Goal: Communication & Community: Answer question/provide support

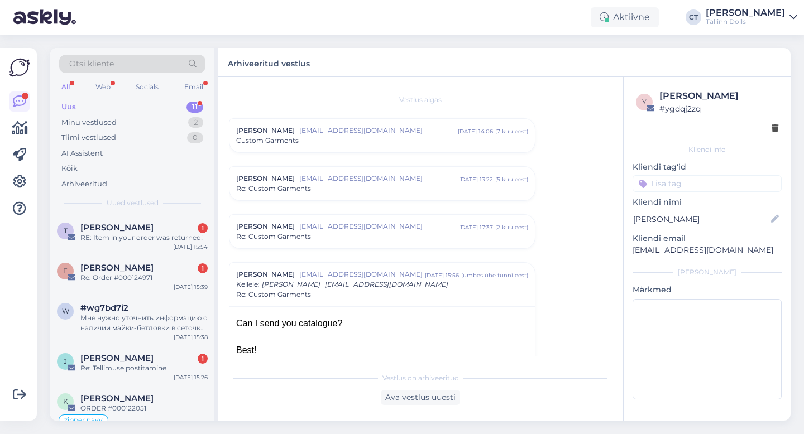
click at [79, 104] on div "Uus 11" at bounding box center [132, 107] width 146 height 16
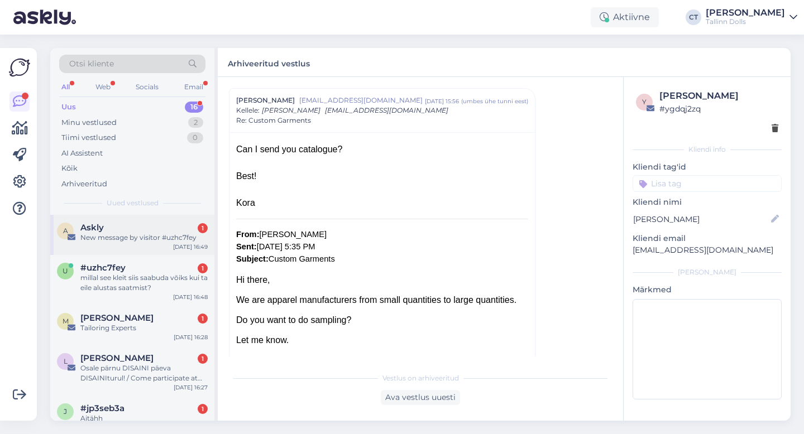
click at [128, 237] on div "New message by visitor #uzhc7fey" at bounding box center [143, 238] width 127 height 10
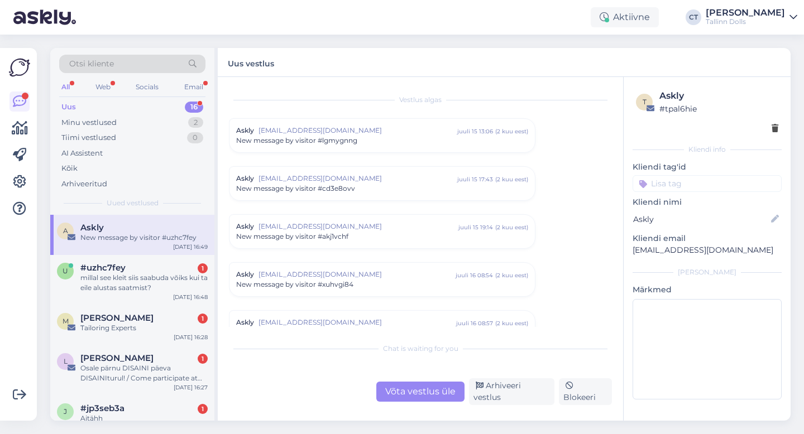
scroll to position [4618, 0]
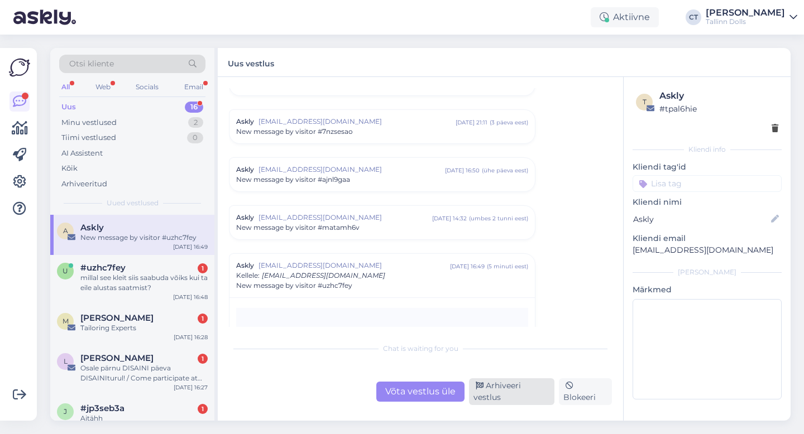
click at [504, 391] on div "Arhiveeri vestlus" at bounding box center [511, 392] width 85 height 27
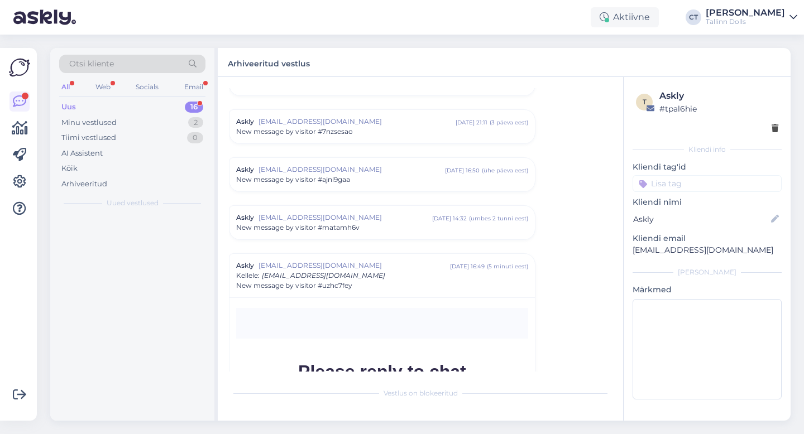
scroll to position [4783, 0]
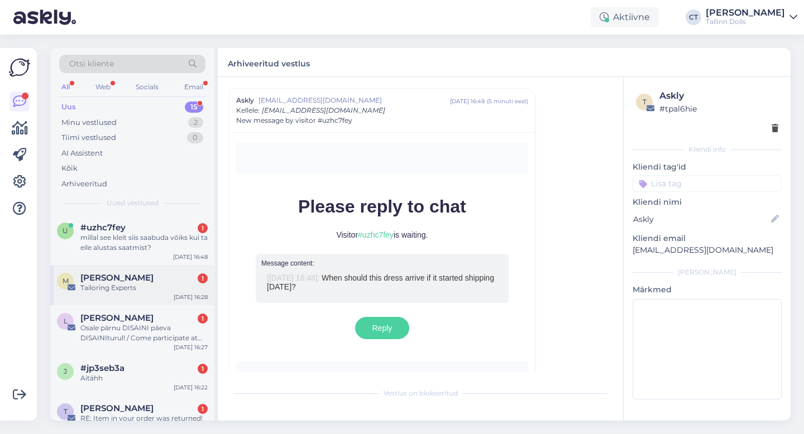
click at [144, 292] on div "Tailoring Experts" at bounding box center [143, 288] width 127 height 10
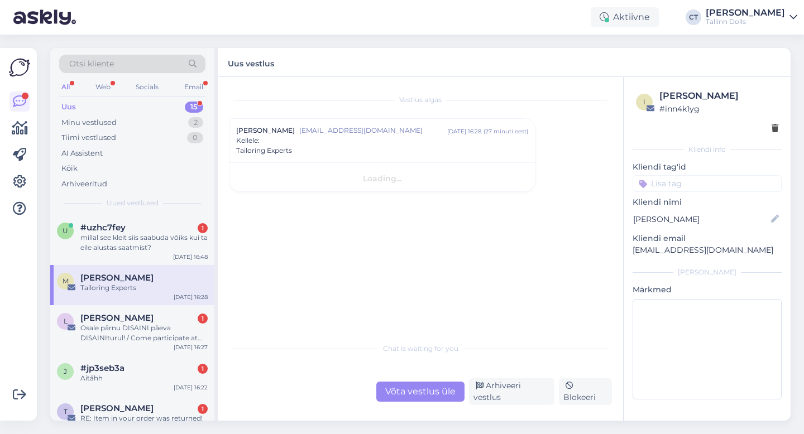
scroll to position [0, 0]
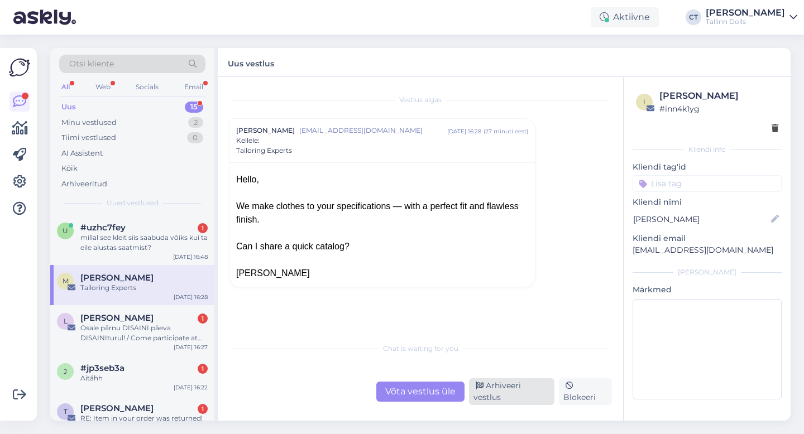
click at [531, 393] on div "Arhiveeri vestlus" at bounding box center [511, 392] width 85 height 27
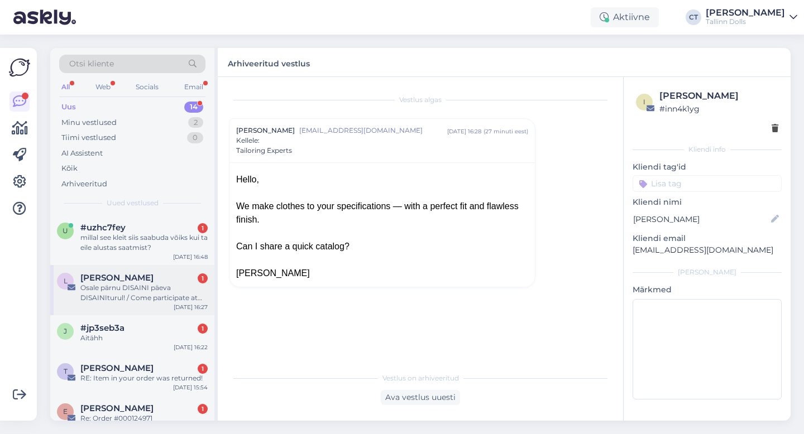
click at [130, 297] on div "Osale pärnu DISAINI päeva DISAINIturul! / Come participate at pärnu DESIGN day …" at bounding box center [143, 293] width 127 height 20
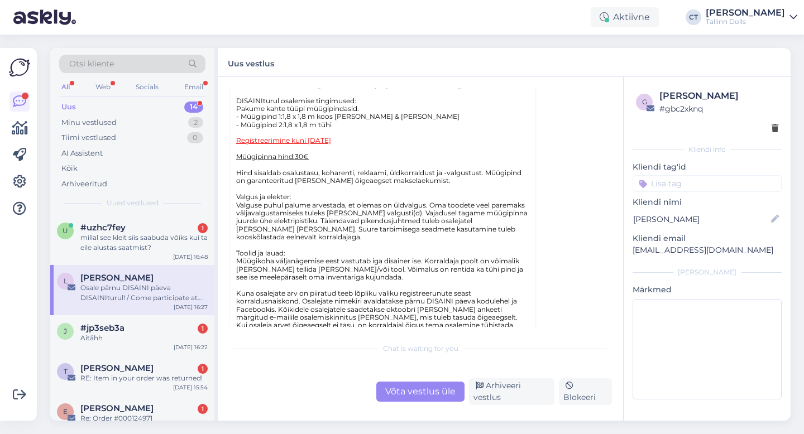
scroll to position [185, 0]
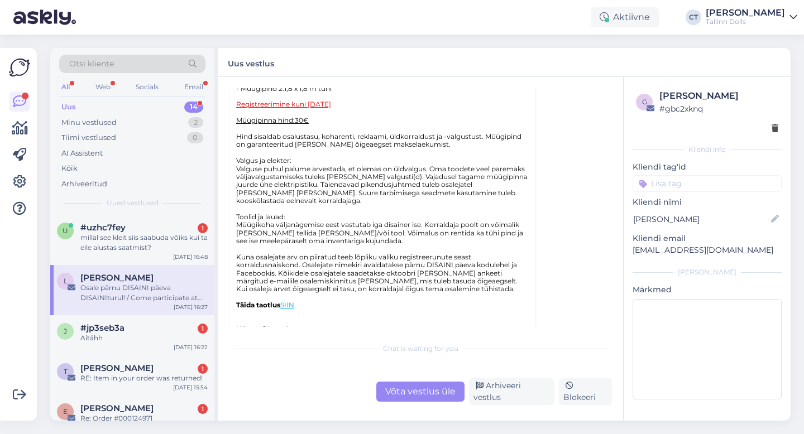
click at [501, 404] on div "Võta vestlus üle Arhiveeri vestlus Blokeeri" at bounding box center [420, 392] width 383 height 27
click at [523, 399] on div "Arhiveeri vestlus" at bounding box center [511, 392] width 85 height 27
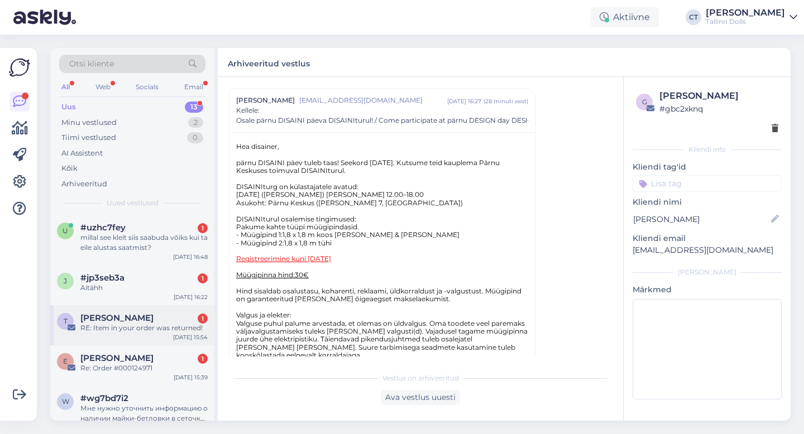
click at [152, 321] on div "[PERSON_NAME] 1" at bounding box center [143, 318] width 127 height 10
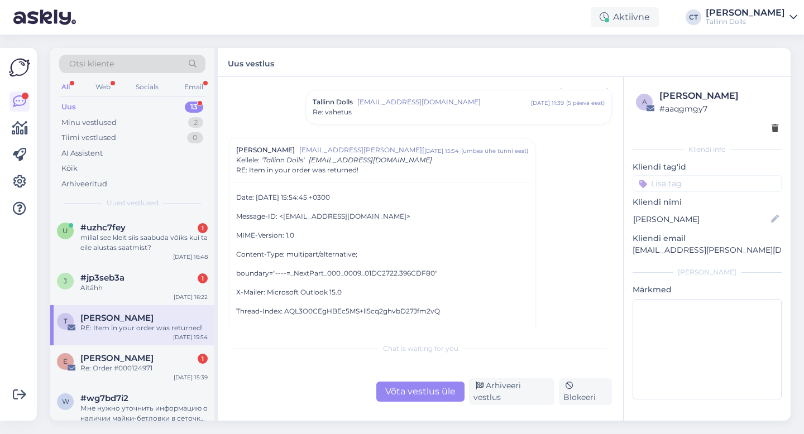
scroll to position [0, 0]
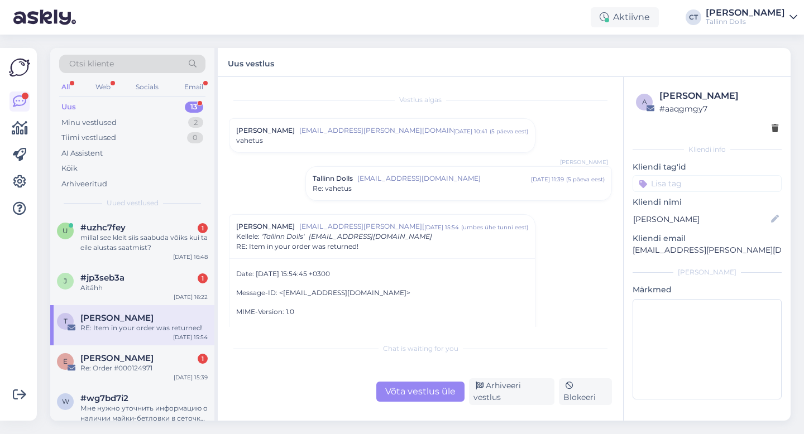
click at [365, 195] on div "Tallinn Dolls [EMAIL_ADDRESS][DOMAIN_NAME] [DATE] 11:39 ( 5 päeva eest ) Re: va…" at bounding box center [458, 183] width 305 height 33
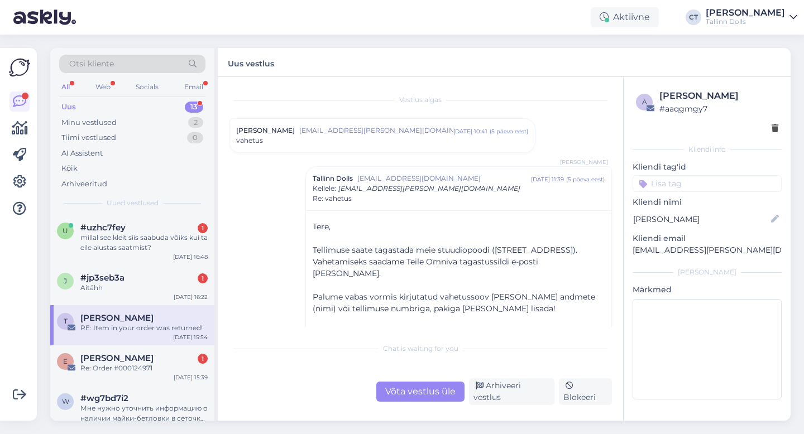
click at [426, 394] on div "Võta vestlus üle" at bounding box center [420, 392] width 88 height 20
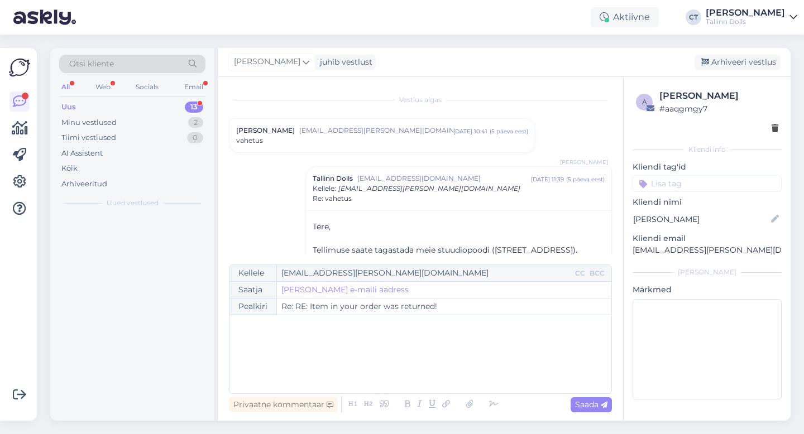
scroll to position [365, 0]
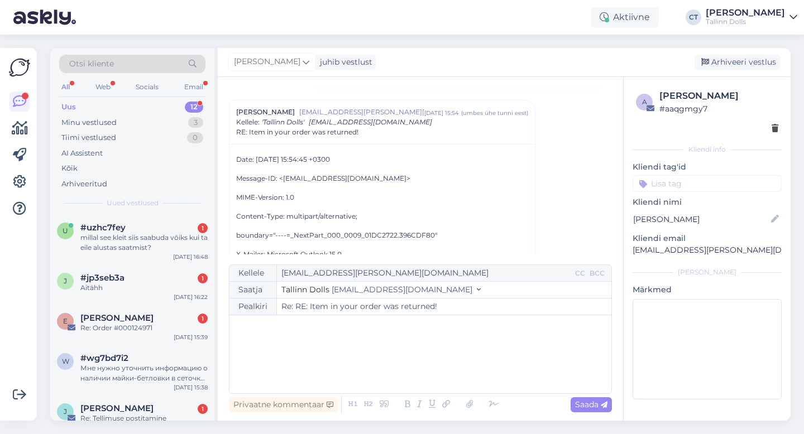
click at [427, 369] on div "﻿" at bounding box center [420, 354] width 371 height 67
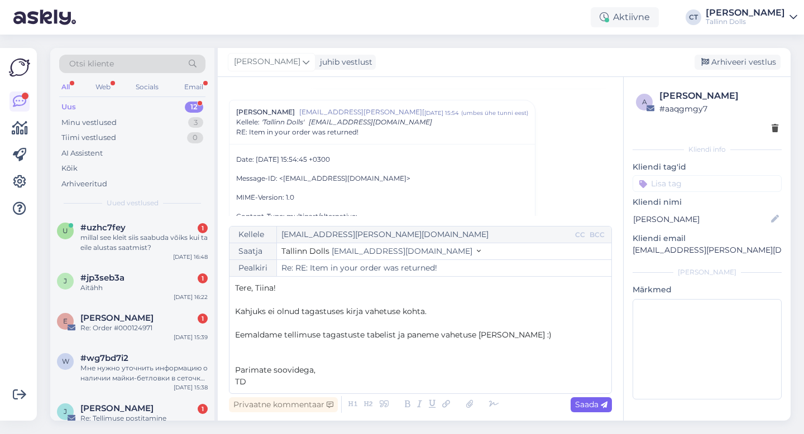
click at [593, 406] on span "Saada" at bounding box center [591, 405] width 32 height 10
type input "Re: Re: RE: Item in your order was returned!"
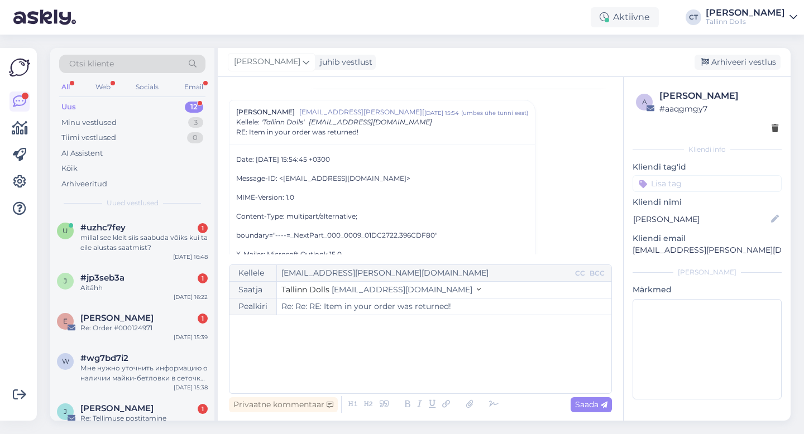
scroll to position [10054, 0]
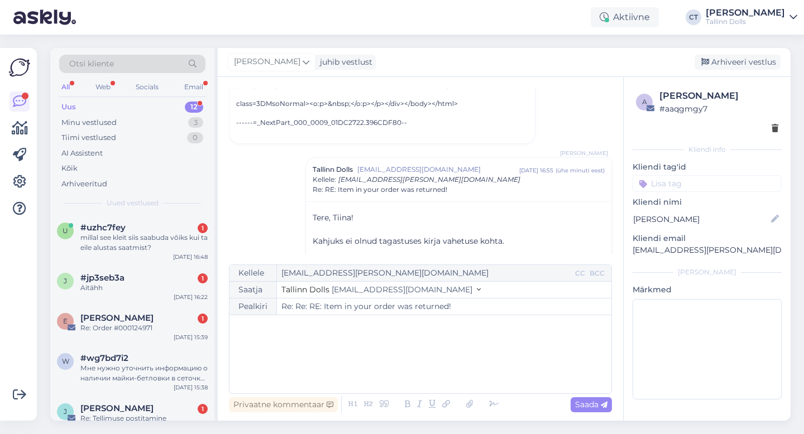
click at [740, 70] on div "[PERSON_NAME] juhib vestlust [GEOGRAPHIC_DATA] vestlus" at bounding box center [504, 62] width 573 height 29
click at [735, 56] on div "Arhiveeri vestlus" at bounding box center [737, 62] width 86 height 15
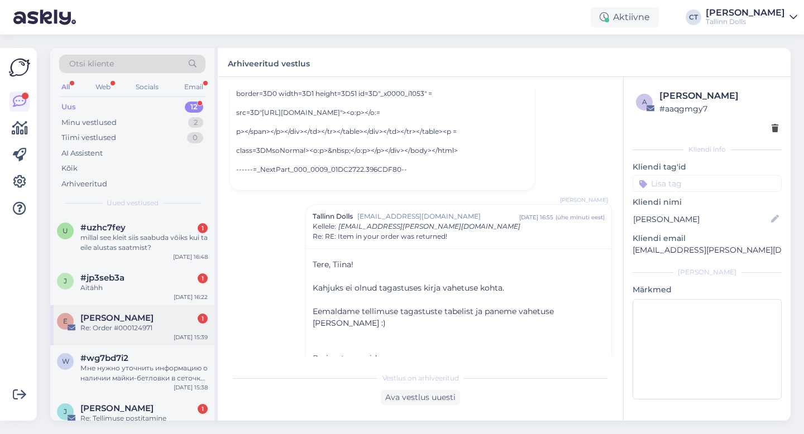
click at [138, 319] on div "[PERSON_NAME] 1" at bounding box center [143, 318] width 127 height 10
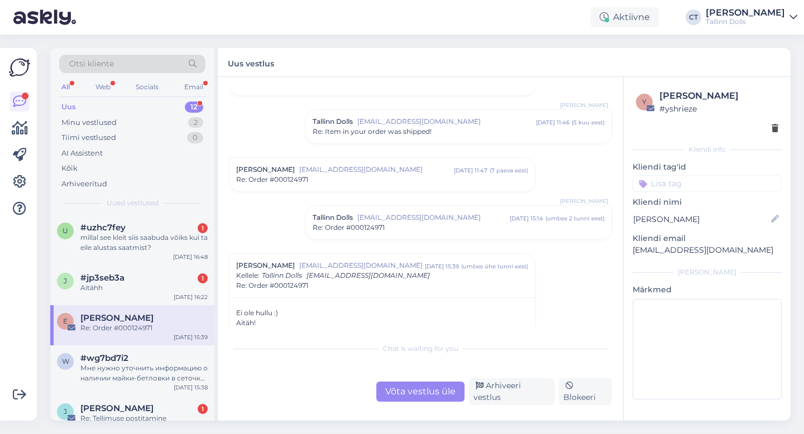
scroll to position [315, 0]
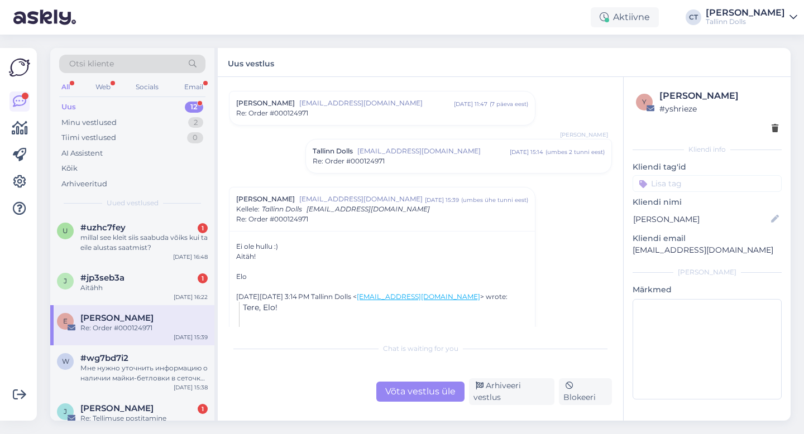
click at [408, 161] on div "Re: Order #000124971" at bounding box center [459, 161] width 292 height 10
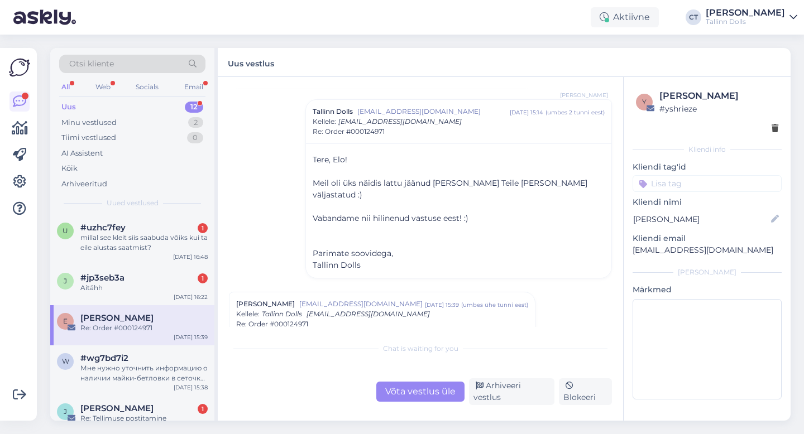
scroll to position [384, 0]
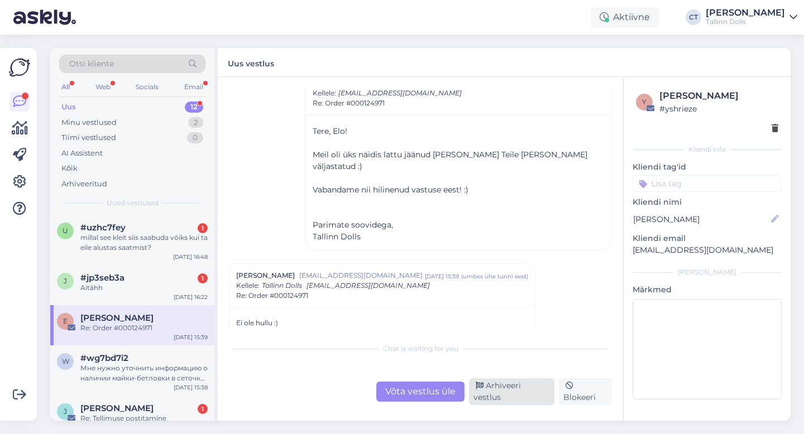
click at [516, 397] on div "Arhiveeri vestlus" at bounding box center [511, 392] width 85 height 27
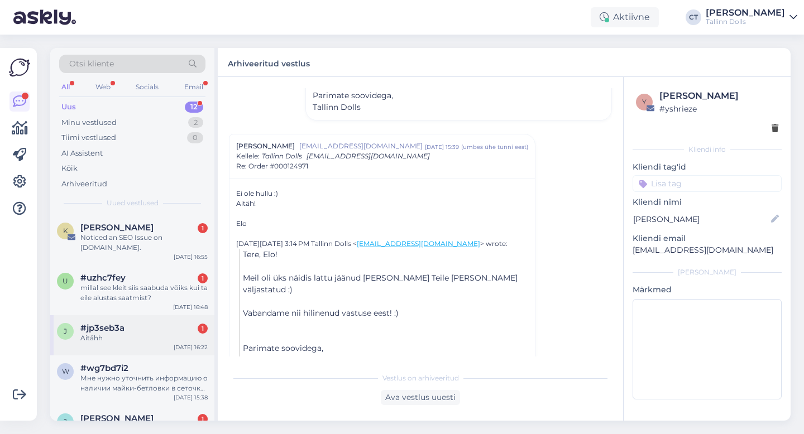
scroll to position [59, 0]
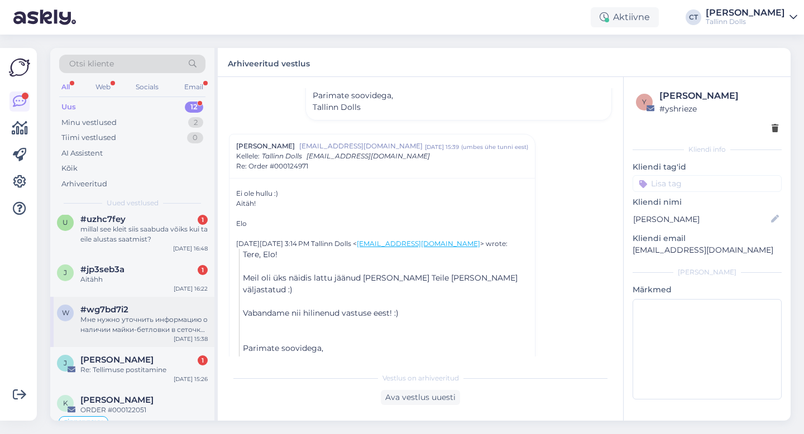
click at [104, 336] on div "w #wg7bd7i2 Мне нужно уточнить информацию о наличии майки-бетловки в сеточку чё…" at bounding box center [132, 322] width 164 height 50
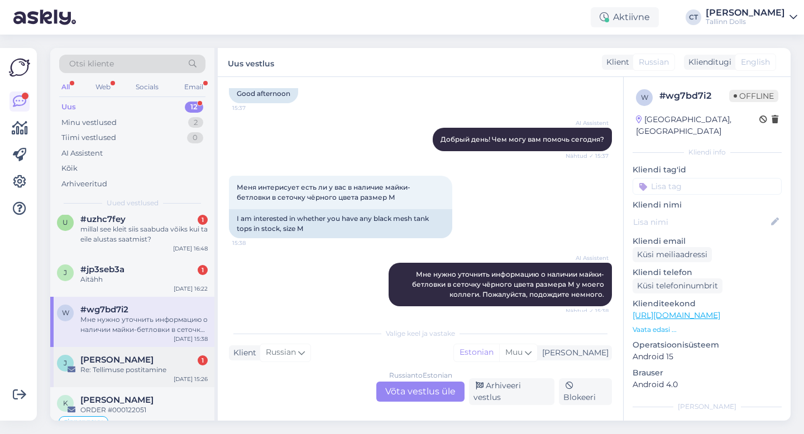
click at [130, 376] on div "J [PERSON_NAME] 1 Re: Tellimuse postitamine [DATE] 15:26" at bounding box center [132, 367] width 164 height 40
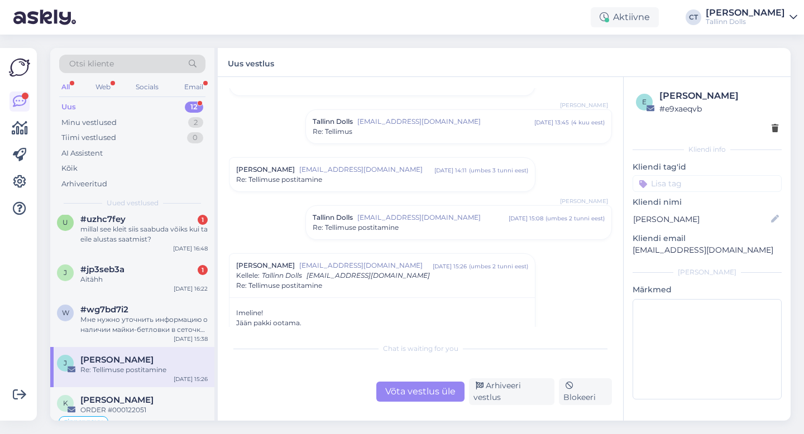
scroll to position [558, 0]
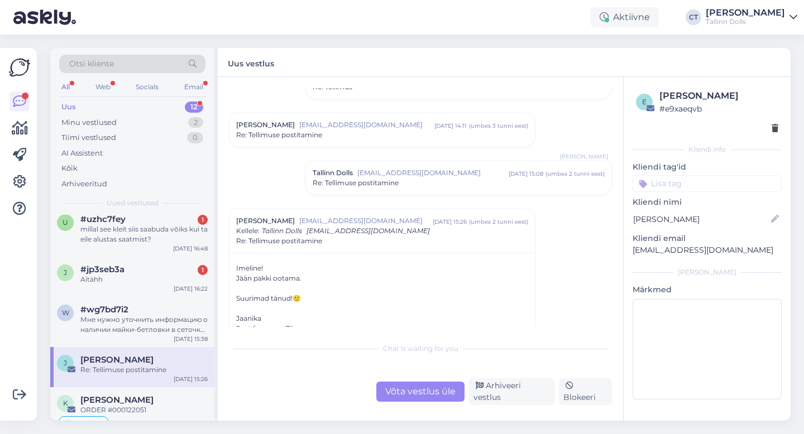
click at [397, 177] on span "[EMAIL_ADDRESS][DOMAIN_NAME]" at bounding box center [432, 173] width 151 height 10
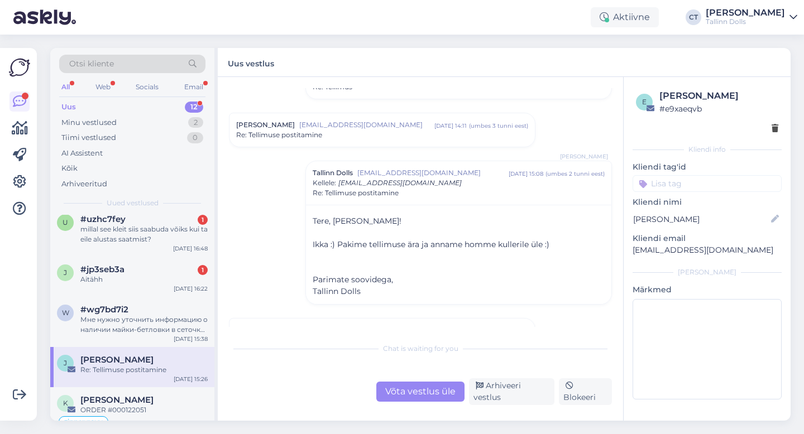
scroll to position [614, 0]
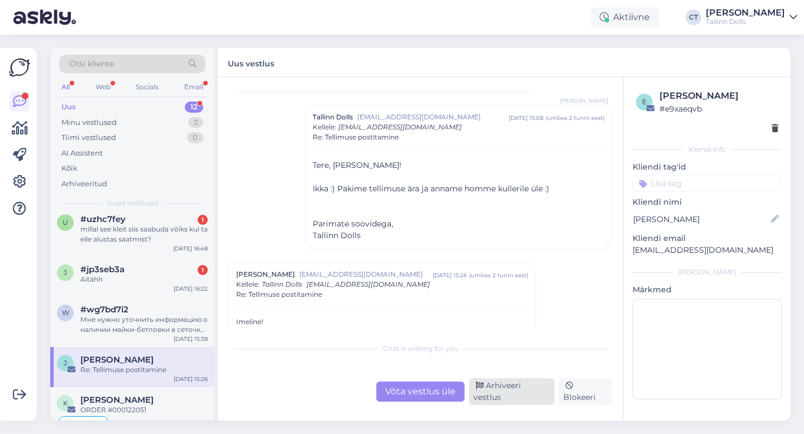
click at [512, 394] on div "Arhiveeri vestlus" at bounding box center [511, 392] width 85 height 27
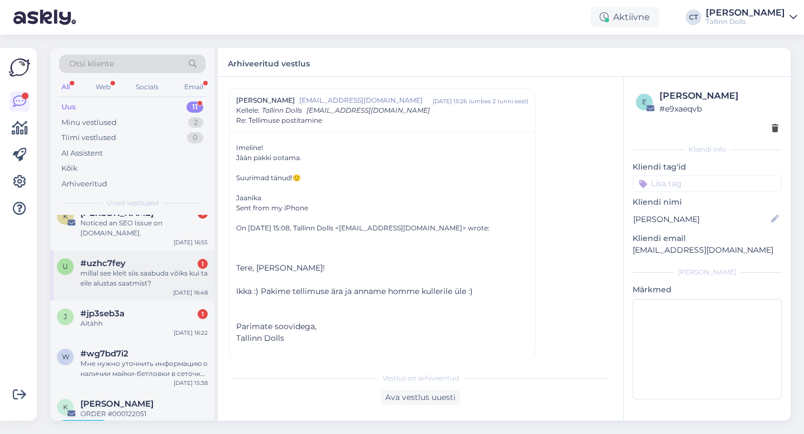
scroll to position [0, 0]
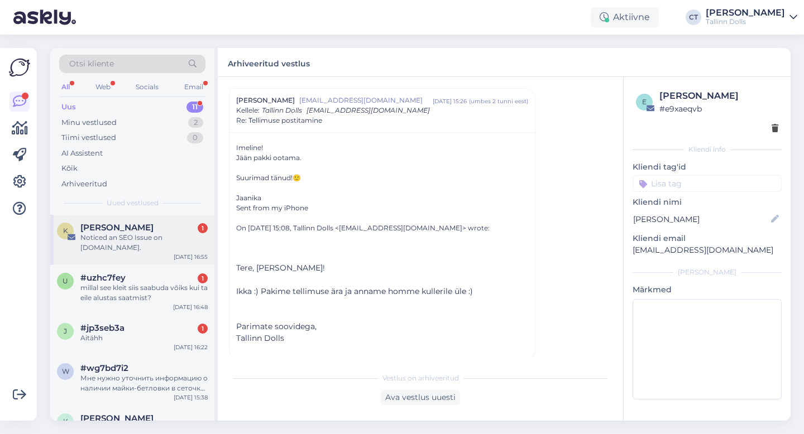
click at [131, 253] on div "K [PERSON_NAME] 1 Noticed an SEO Issue on [DOMAIN_NAME]. [DATE] 16:55" at bounding box center [132, 240] width 164 height 50
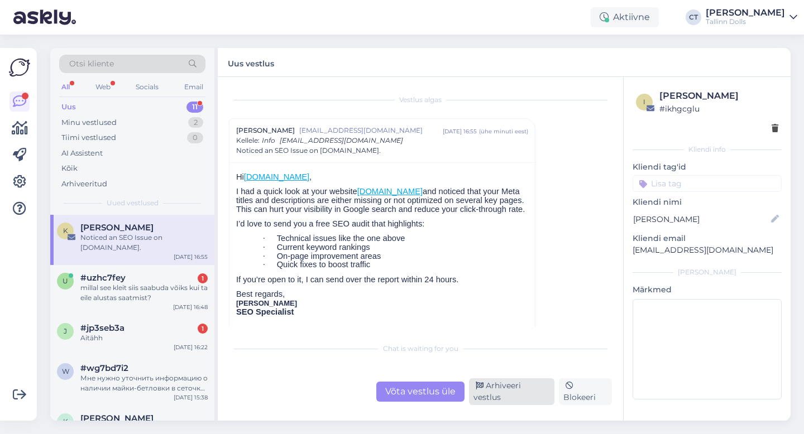
click at [499, 398] on div "Arhiveeri vestlus" at bounding box center [511, 392] width 85 height 27
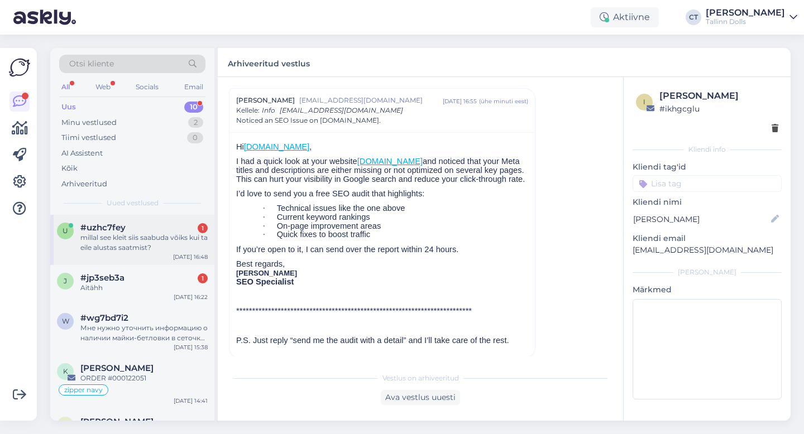
click at [153, 261] on div "u #uzhc7fey 1 millal see kleit siis saabuda võiks kui ta eile alustas saatmist?…" at bounding box center [132, 240] width 164 height 50
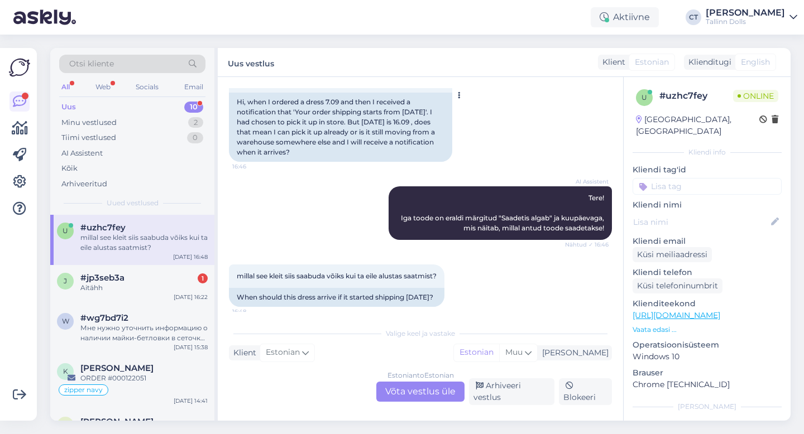
scroll to position [129, 0]
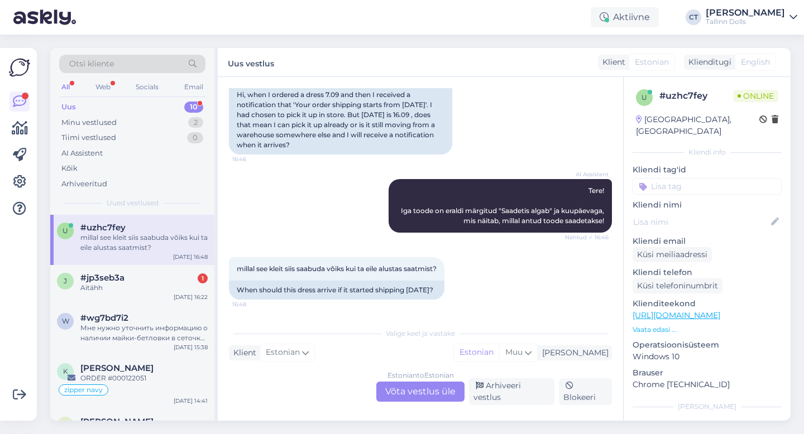
click at [402, 400] on div "Estonian to Estonian Võta vestlus üle" at bounding box center [420, 392] width 88 height 20
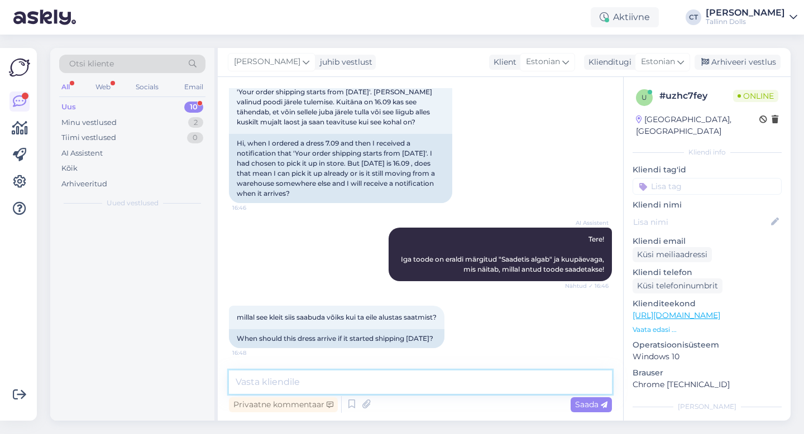
click at [410, 386] on textarea at bounding box center [420, 382] width 383 height 23
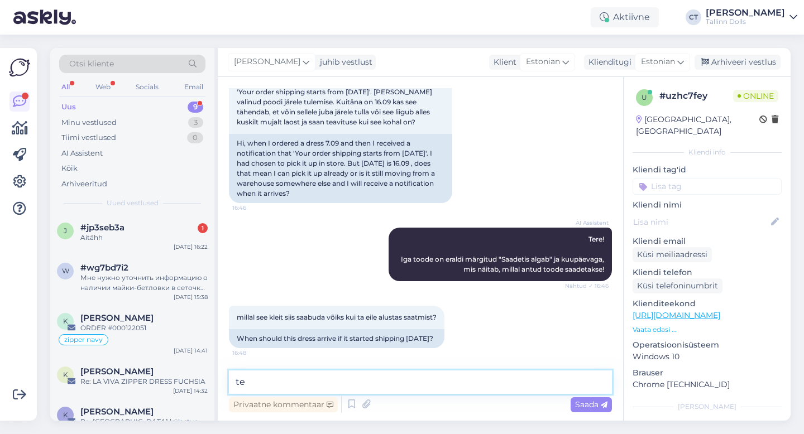
type textarea "t"
type textarea "Tere, kuidas on tellimuse nr või [PERSON_NAME] nimelt tellimus tehti?"
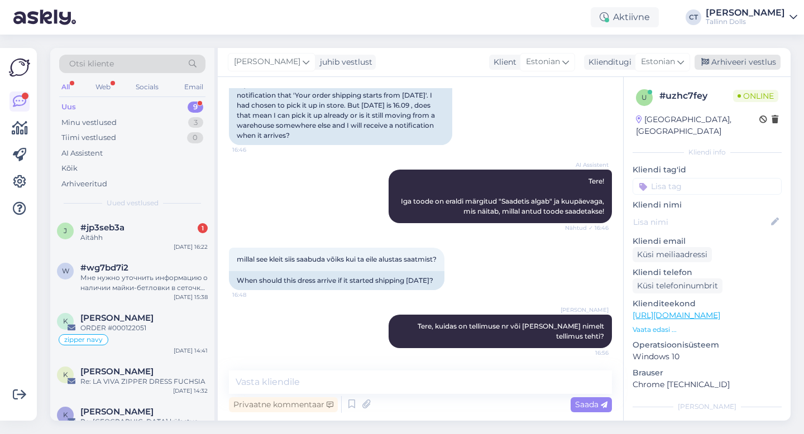
click at [730, 63] on div "Arhiveeri vestlus" at bounding box center [737, 62] width 86 height 15
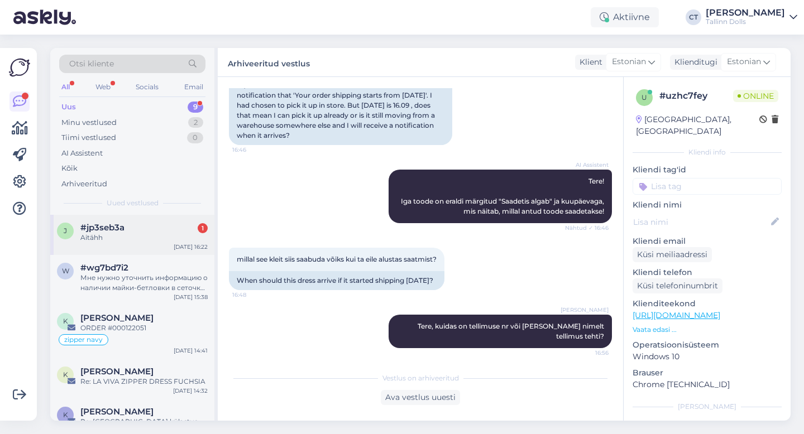
click at [135, 241] on div "Aitähh" at bounding box center [143, 238] width 127 height 10
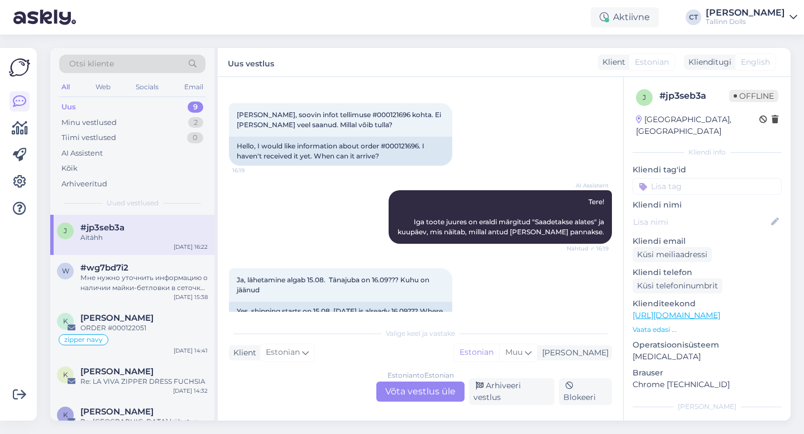
scroll to position [44, 0]
drag, startPoint x: 368, startPoint y: 114, endPoint x: 344, endPoint y: 114, distance: 24.6
click at [344, 114] on span "[PERSON_NAME], soovin infot tellimuse #000121696 kohta. Ei [PERSON_NAME] veel s…" at bounding box center [340, 120] width 206 height 18
copy span "0121696"
click at [387, 395] on div "Estonian to Estonian Võta vestlus üle" at bounding box center [420, 392] width 88 height 20
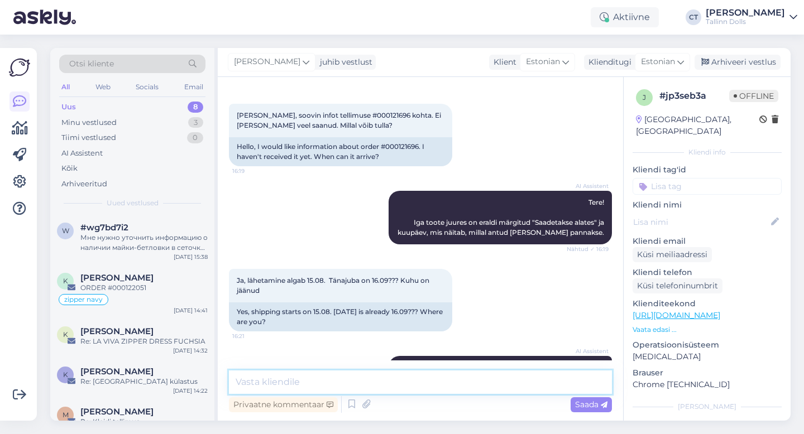
click at [394, 387] on textarea at bounding box center [420, 382] width 383 height 23
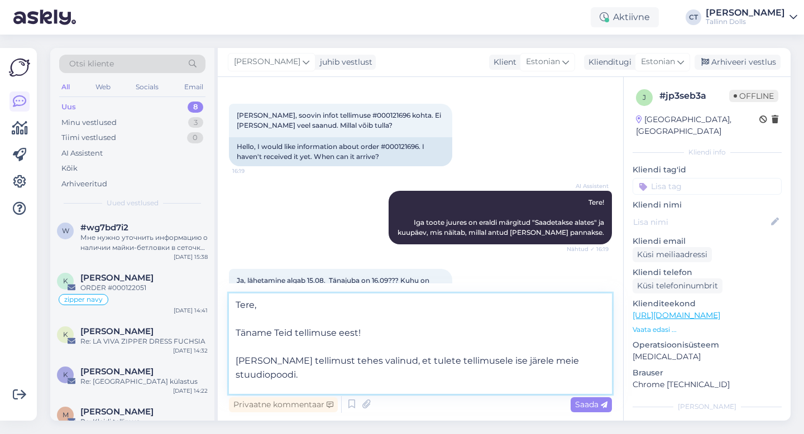
click at [386, 337] on textarea "Tere, Täname Teid tellimuse eest! [PERSON_NAME] tellimust tehes valinud, et tul…" at bounding box center [420, 344] width 383 height 100
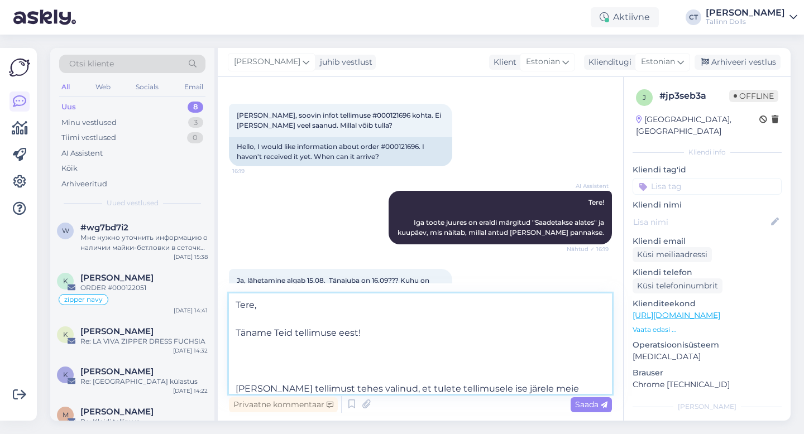
paste textarea "Iga toote juures on märgitud veebipoes kuupäev, algab saatmine alates ‘’kuupäev…"
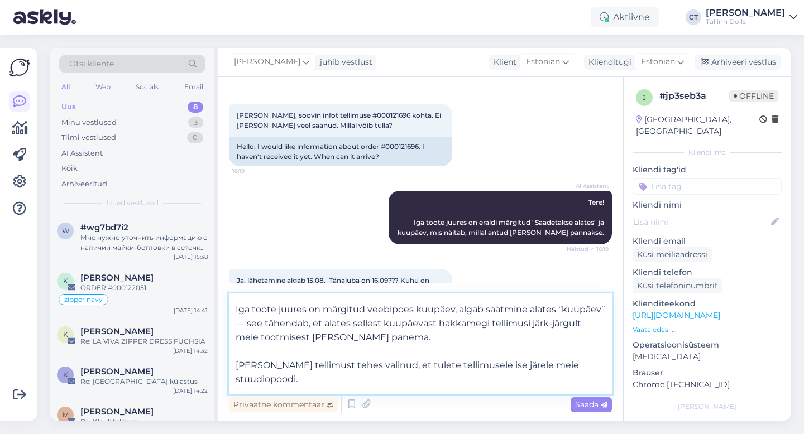
scroll to position [62, 0]
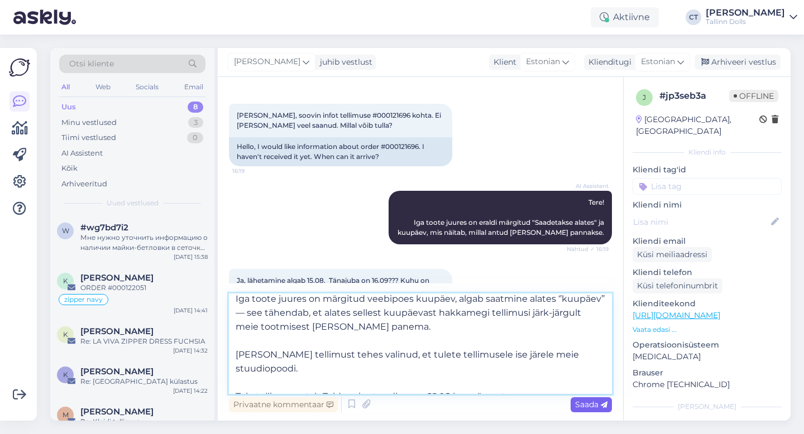
type textarea "Tere, Täname Teid tellimuse eest! Iga toote juures on märgitud veebipoes kuupäe…"
click at [595, 409] on span "Saada" at bounding box center [591, 405] width 32 height 10
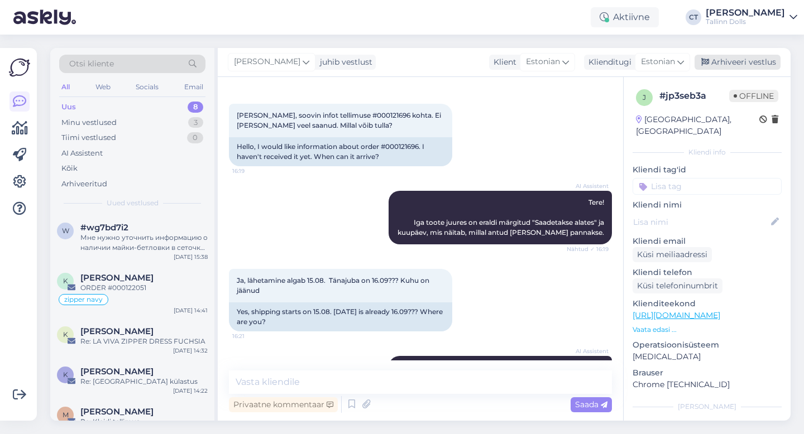
scroll to position [0, 0]
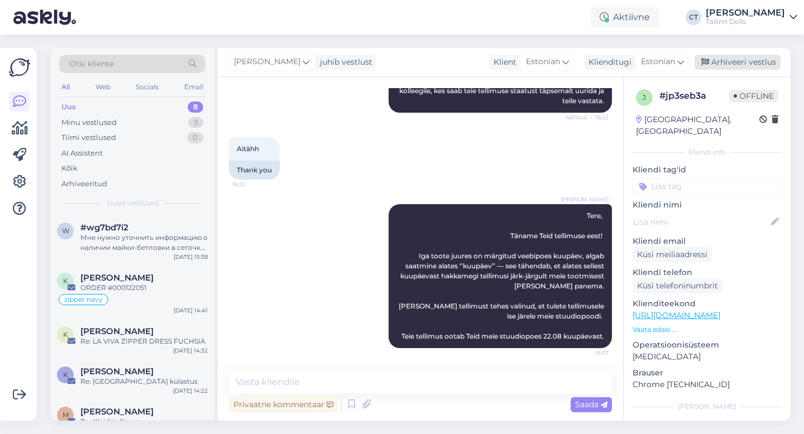
click at [745, 61] on div "Arhiveeri vestlus" at bounding box center [737, 62] width 86 height 15
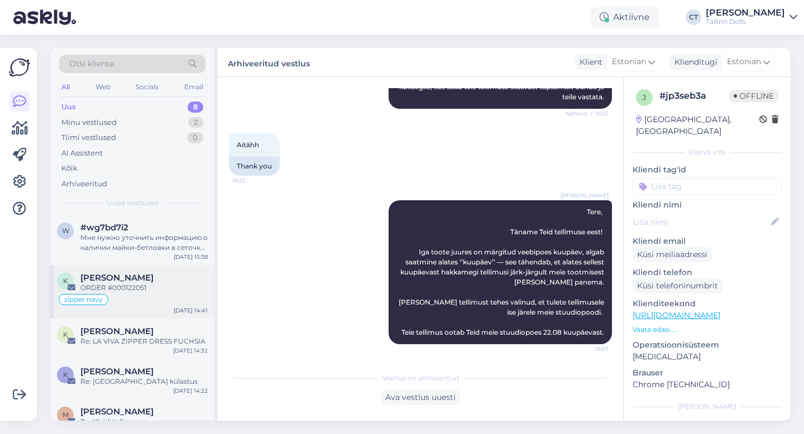
click at [142, 276] on div "[PERSON_NAME]" at bounding box center [143, 278] width 127 height 10
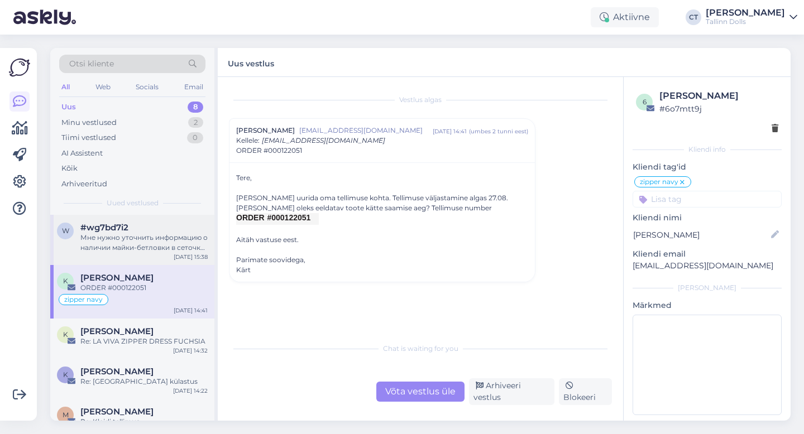
click at [149, 248] on div "Мне нужно уточнить информацию о наличии майки-бетловки в сеточку чёрного цвета …" at bounding box center [143, 243] width 127 height 20
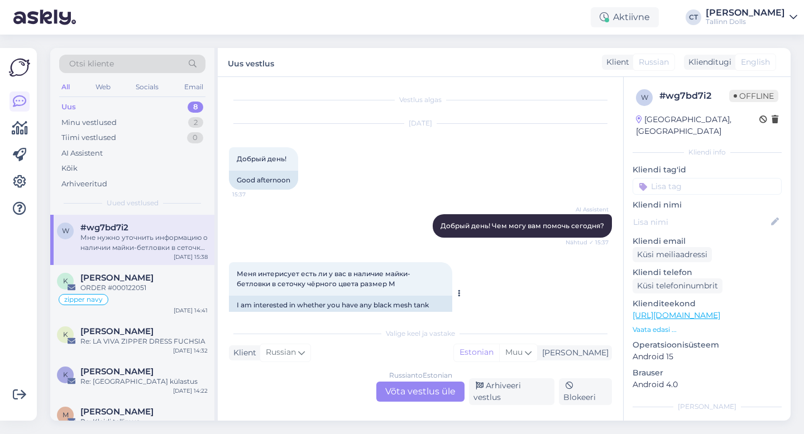
scroll to position [87, 0]
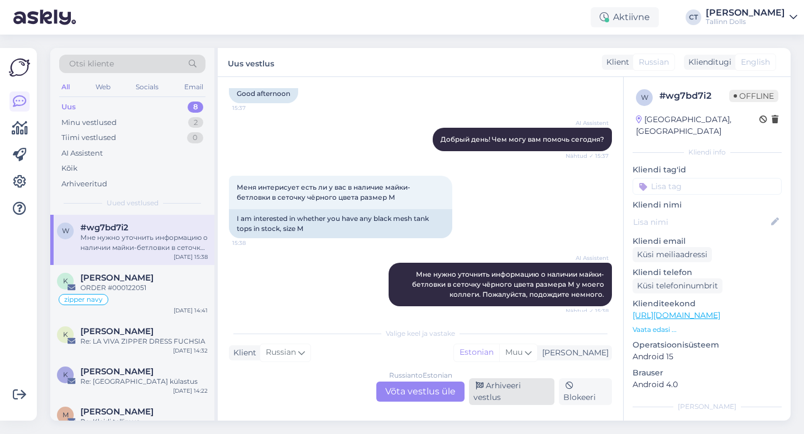
click at [505, 397] on div "Arhiveeri vestlus" at bounding box center [511, 392] width 85 height 27
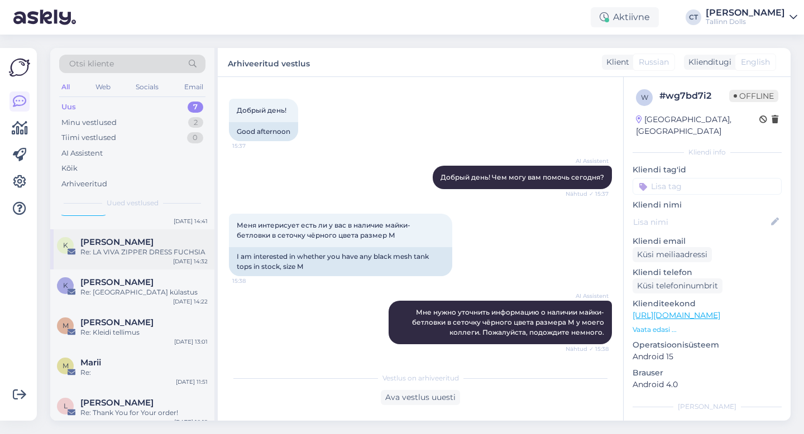
scroll to position [41, 0]
click at [153, 291] on div "Re: [GEOGRAPHIC_DATA] külastus" at bounding box center [143, 291] width 127 height 10
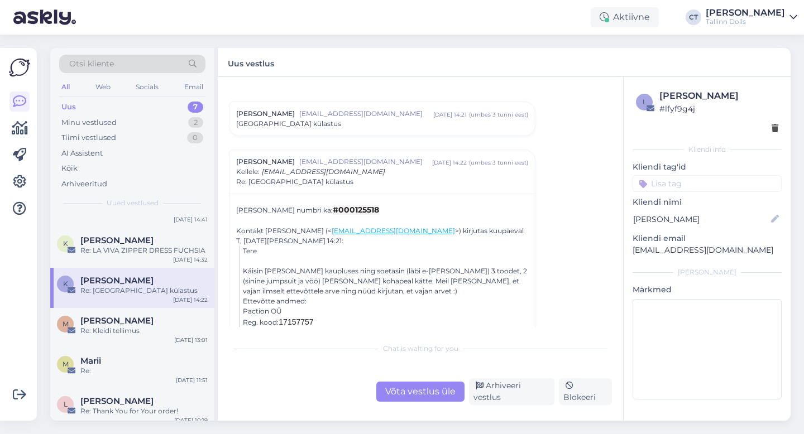
scroll to position [20, 0]
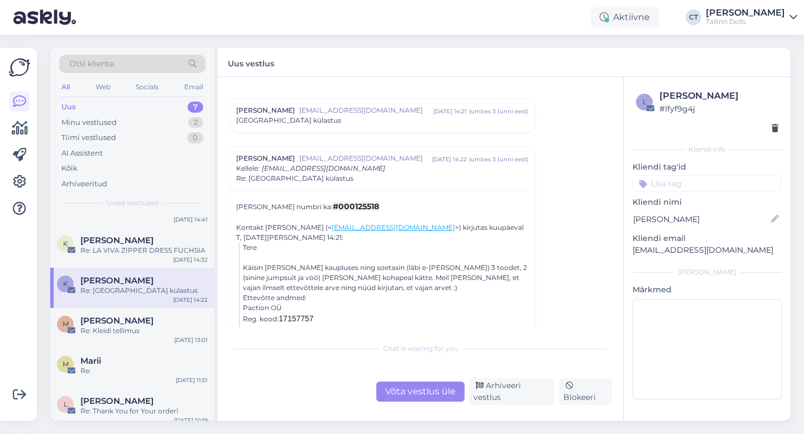
click at [334, 126] on div "[PERSON_NAME] [PERSON_NAME][EMAIL_ADDRESS][PERSON_NAME][DOMAIN_NAME] [DATE] 14:…" at bounding box center [381, 115] width 305 height 33
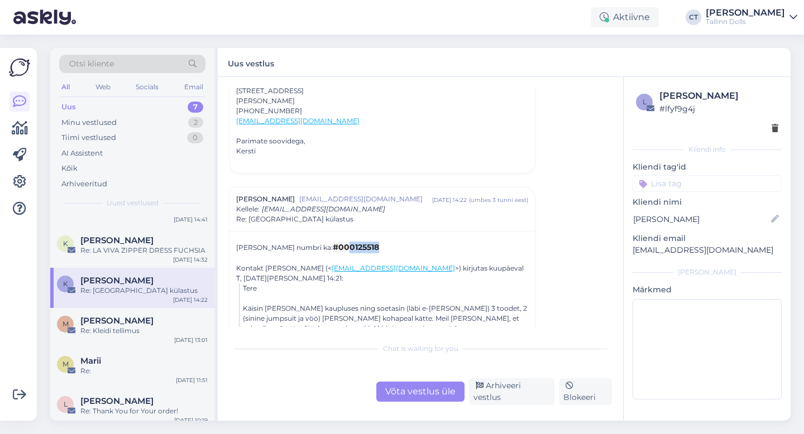
drag, startPoint x: 377, startPoint y: 250, endPoint x: 346, endPoint y: 249, distance: 31.3
click at [346, 249] on div "[PERSON_NAME] numbri ka: #000125518" at bounding box center [382, 248] width 292 height 12
copy span "0125518"
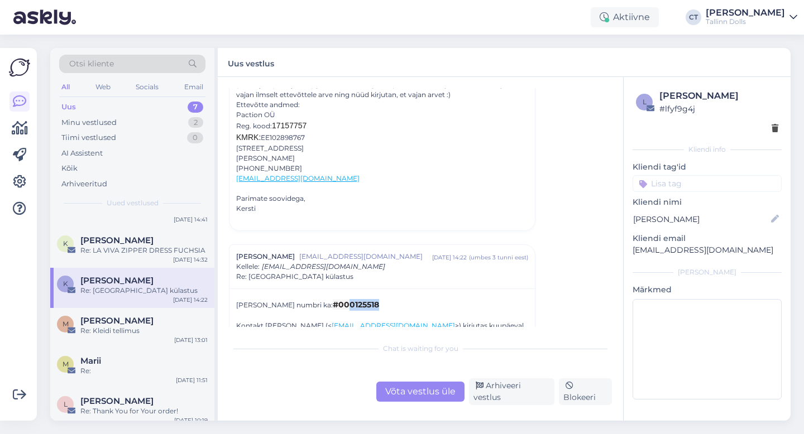
scroll to position [0, 0]
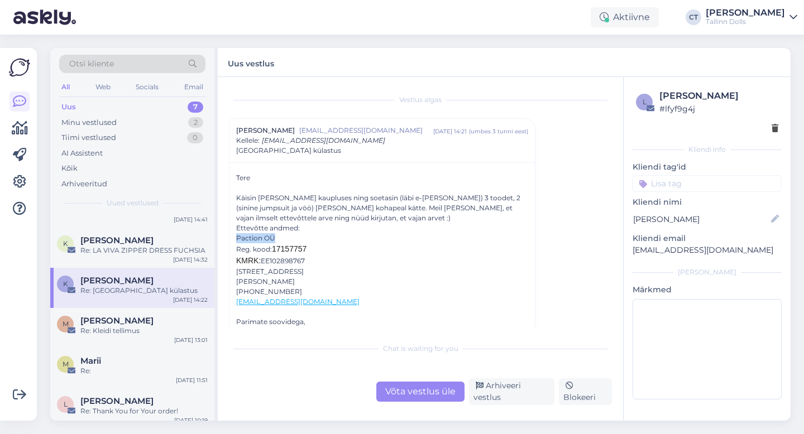
drag, startPoint x: 230, startPoint y: 233, endPoint x: 280, endPoint y: 239, distance: 50.6
click at [280, 239] on div "Tere Käisin [PERSON_NAME] kaupluses ning soetasin (läbi e-[PERSON_NAME]) 3 tood…" at bounding box center [381, 257] width 305 height 191
copy div "Paction OÜ"
drag, startPoint x: 314, startPoint y: 248, endPoint x: 273, endPoint y: 248, distance: 40.8
click at [273, 248] on div "Reg. kood: 17157757 KMRK: EE102898767" at bounding box center [382, 254] width 292 height 23
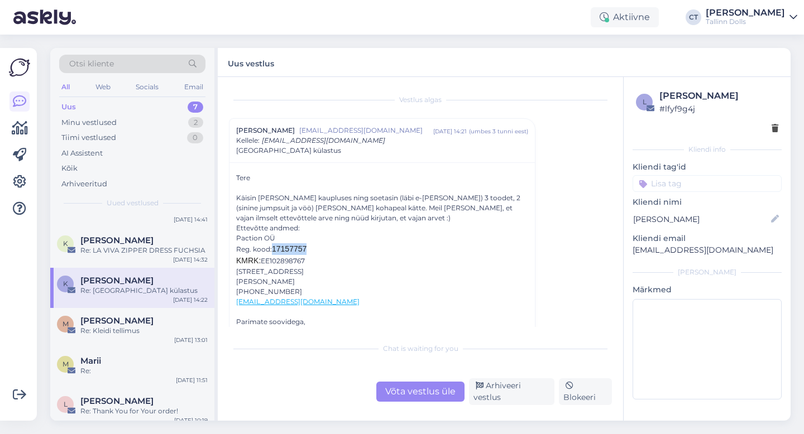
copy span "17157757"
drag, startPoint x: 309, startPoint y: 261, endPoint x: 263, endPoint y: 260, distance: 45.8
click at [263, 260] on div "Reg. kood: 17157757 KMRK: EE102898767" at bounding box center [382, 254] width 292 height 23
copy div "EE102898767"
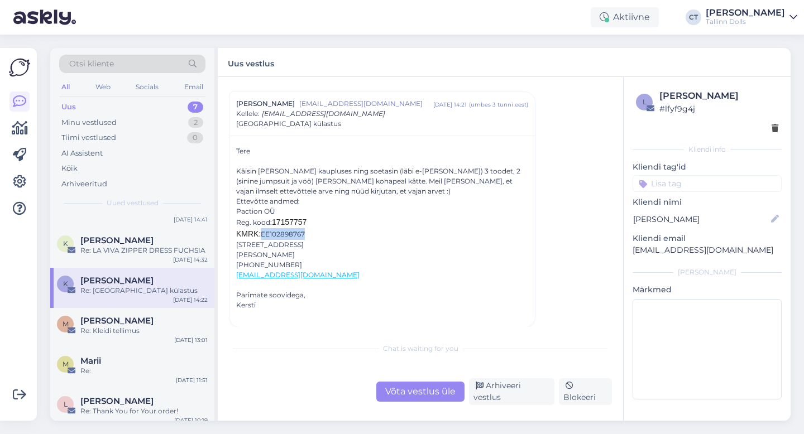
scroll to position [30, 0]
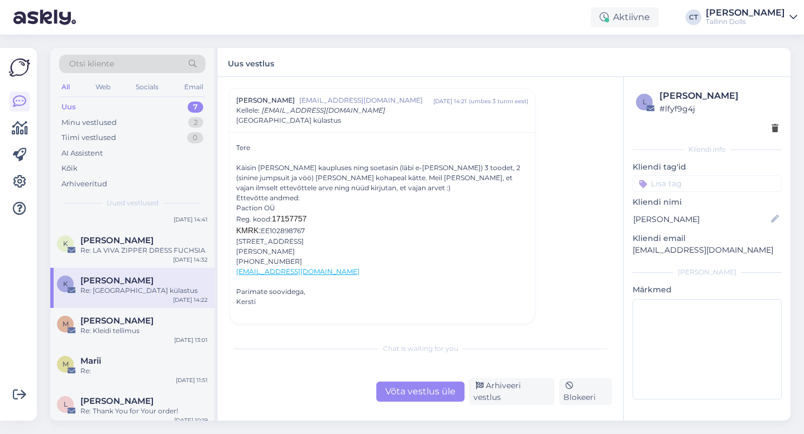
drag, startPoint x: 231, startPoint y: 241, endPoint x: 294, endPoint y: 245, distance: 63.2
click at [294, 245] on div "Tere Käisin [PERSON_NAME] kaupluses ning soetasin (läbi e-[PERSON_NAME]) 3 tood…" at bounding box center [381, 227] width 305 height 191
click at [301, 248] on div "[STREET_ADDRESS][GEOGRAPHIC_DATA][PERSON_NAME] [PHONE_NUMBER] [EMAIL_ADDRESS][D…" at bounding box center [382, 267] width 292 height 60
click at [428, 396] on div "Võta vestlus üle" at bounding box center [420, 392] width 88 height 20
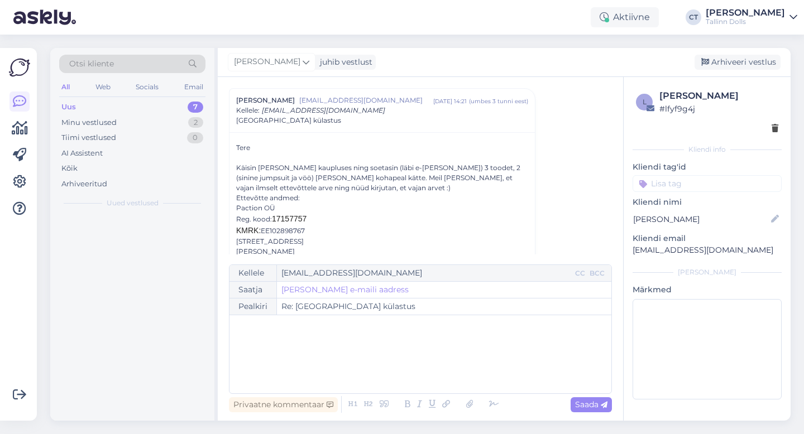
scroll to position [0, 0]
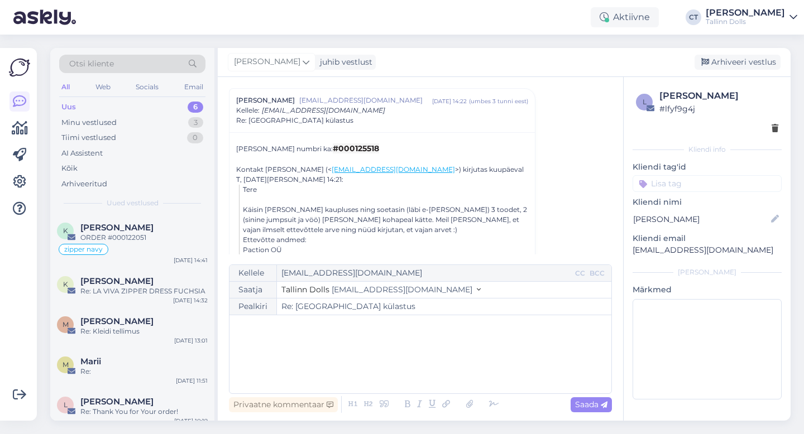
click at [429, 355] on div "﻿" at bounding box center [420, 354] width 371 height 67
drag, startPoint x: 477, startPoint y: 354, endPoint x: 226, endPoint y: 341, distance: 251.6
click at [226, 341] on div "Vestlus [PERSON_NAME] Roht [EMAIL_ADDRESS][PERSON_NAME][DOMAIN_NAME] [DATE] 14:…" at bounding box center [420, 249] width 405 height 344
click at [470, 410] on icon at bounding box center [469, 405] width 15 height 16
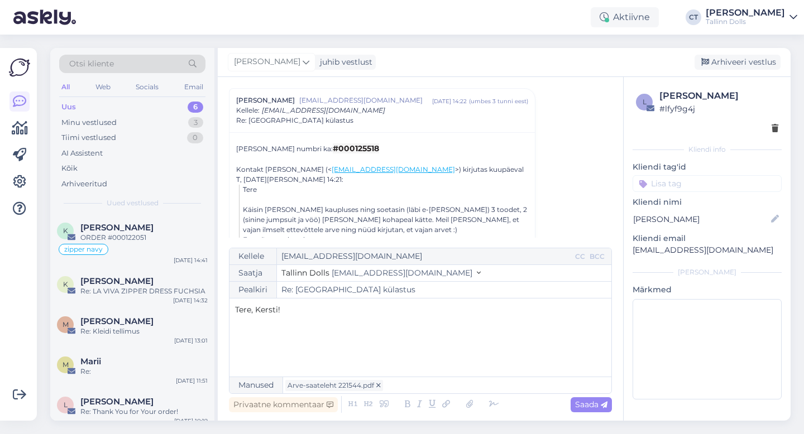
click at [309, 349] on div "Tere, Kersti! ﻿ ﻿" at bounding box center [420, 337] width 371 height 67
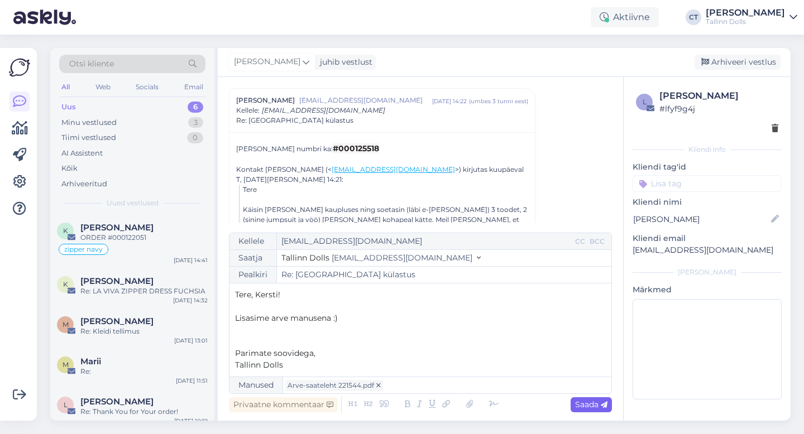
click at [587, 402] on span "Saada" at bounding box center [591, 405] width 32 height 10
type input "Re: Re: [GEOGRAPHIC_DATA] külastus"
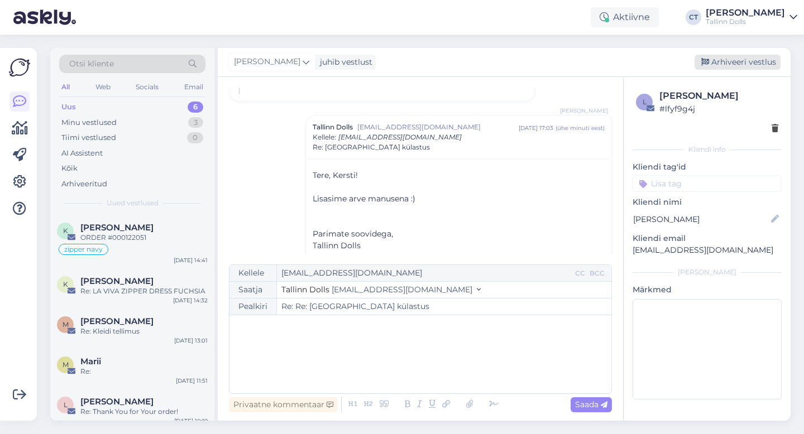
click at [735, 59] on div "Arhiveeri vestlus" at bounding box center [737, 62] width 86 height 15
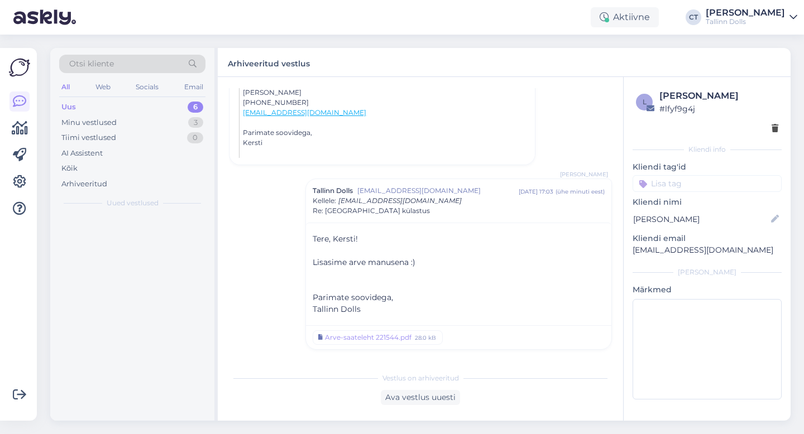
scroll to position [481, 0]
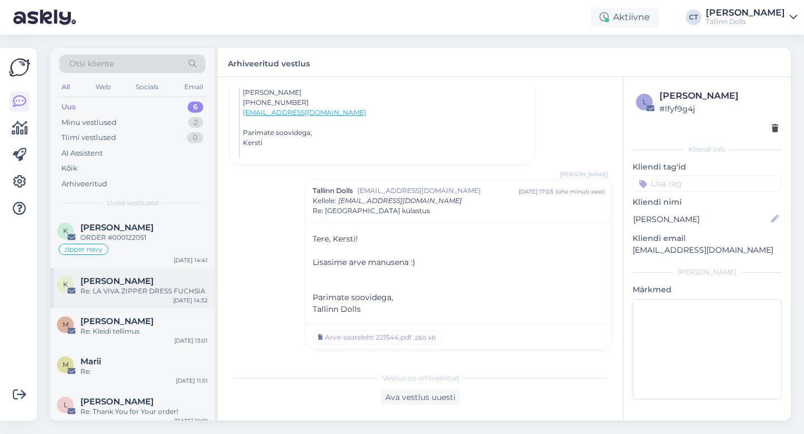
click at [137, 288] on div "Re: LA VIVA ZIPPER DRESS FUCHSIA" at bounding box center [143, 291] width 127 height 10
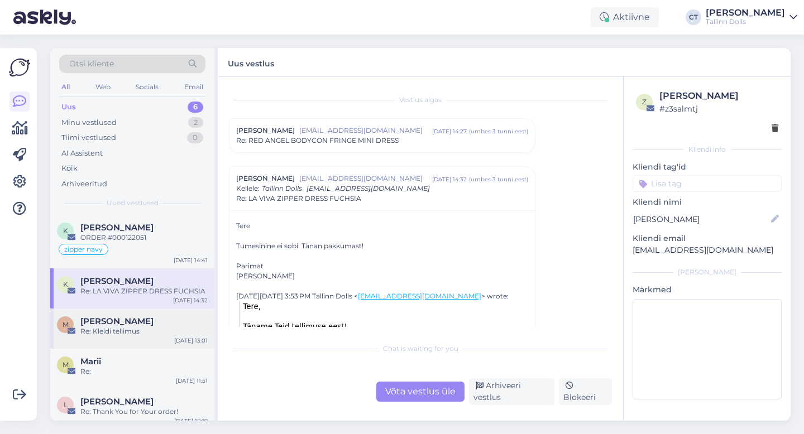
click at [135, 333] on div "Re: Kleidi tellimus" at bounding box center [143, 332] width 127 height 10
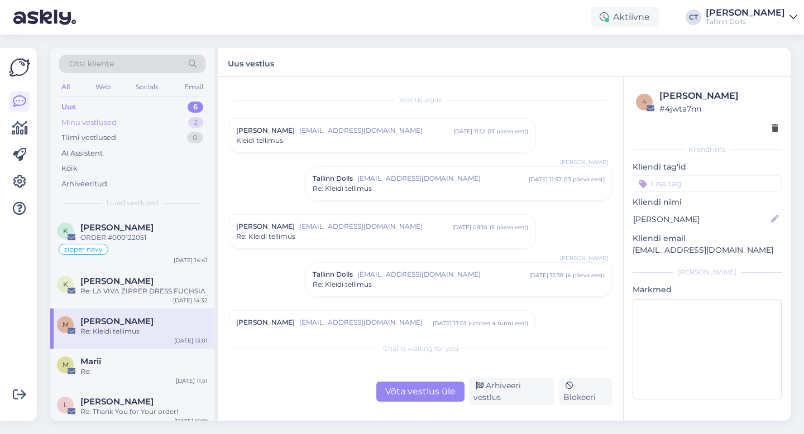
click at [102, 123] on div "Minu vestlused" at bounding box center [88, 122] width 55 height 11
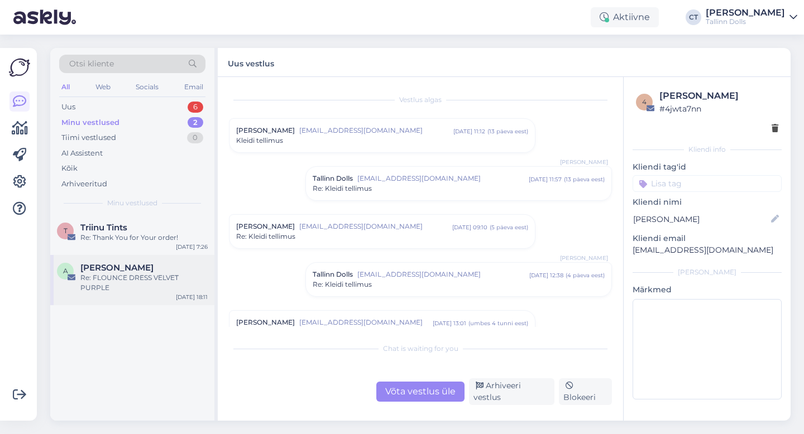
click at [128, 287] on div "Re: FLOUNCE DRESS VELVET PURPLE" at bounding box center [143, 283] width 127 height 20
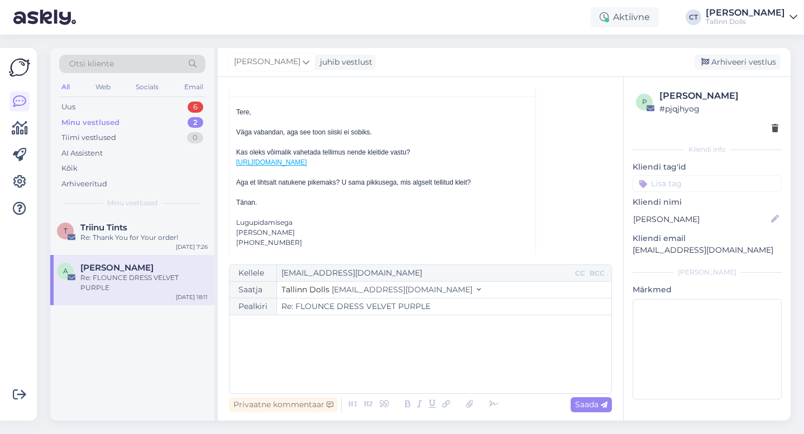
scroll to position [162, 0]
click at [348, 357] on div "﻿" at bounding box center [420, 354] width 371 height 67
click at [93, 102] on div "Uus 7" at bounding box center [132, 107] width 146 height 16
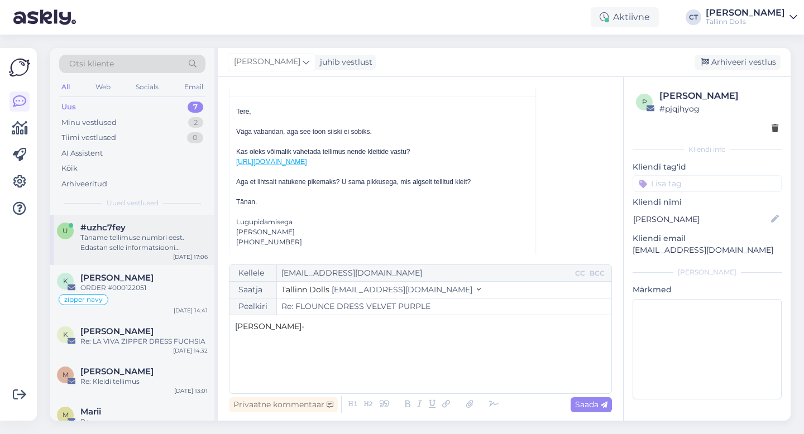
click at [128, 236] on div "Täname tellimuse numbri eest. Edastan selle informatsiooni kolleegile, kes saab…" at bounding box center [143, 243] width 127 height 20
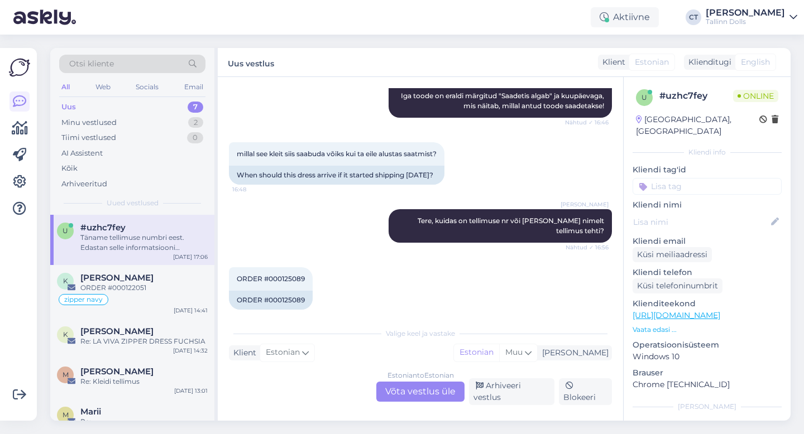
scroll to position [312, 0]
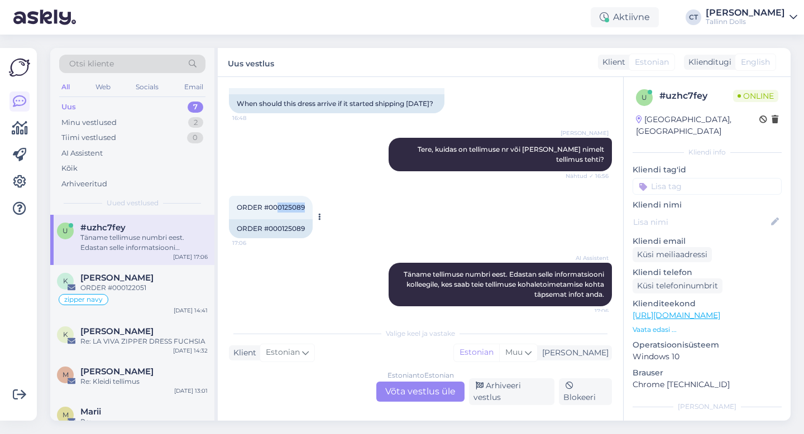
drag, startPoint x: 306, startPoint y: 209, endPoint x: 278, endPoint y: 208, distance: 28.5
click at [278, 208] on div "ORDER #000125089 17:06" at bounding box center [271, 207] width 84 height 23
copy span "0125089"
click at [424, 389] on div "Estonian to Estonian Võta vestlus üle" at bounding box center [420, 392] width 88 height 20
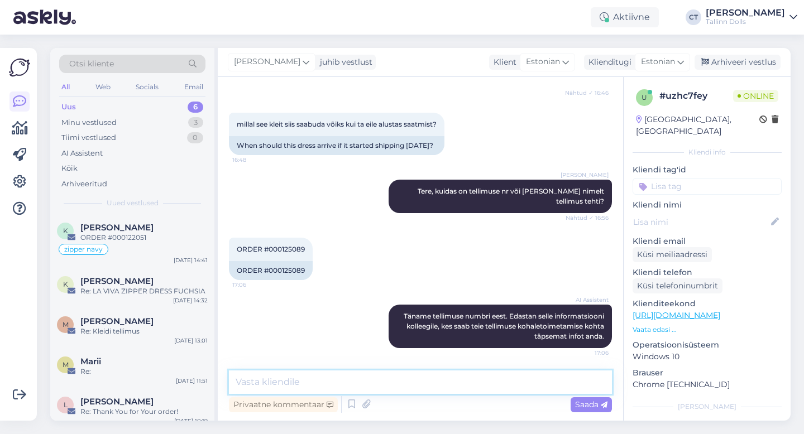
click at [432, 382] on textarea at bounding box center [420, 382] width 383 height 23
type textarea "t"
type textarea "T"
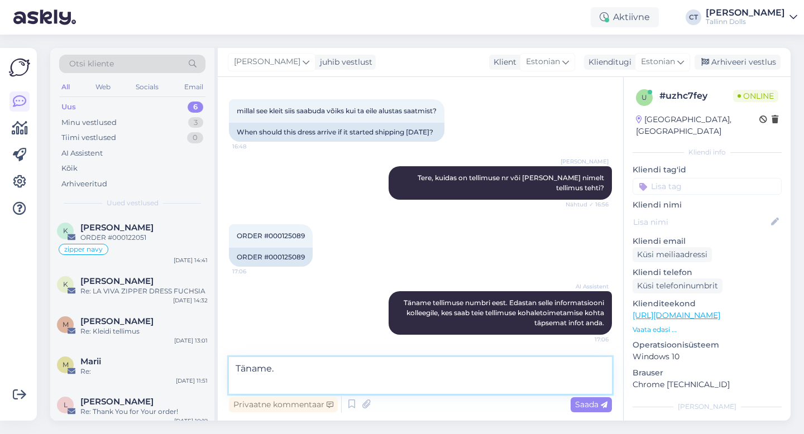
scroll to position [298, 0]
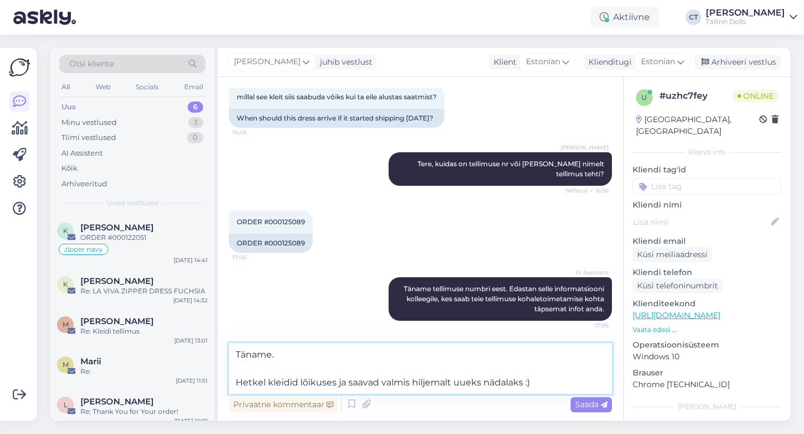
type textarea "Täname. Hetkel kleidid lõikuses ja saavad valmis hiljemalt uueks nädalaks :)"
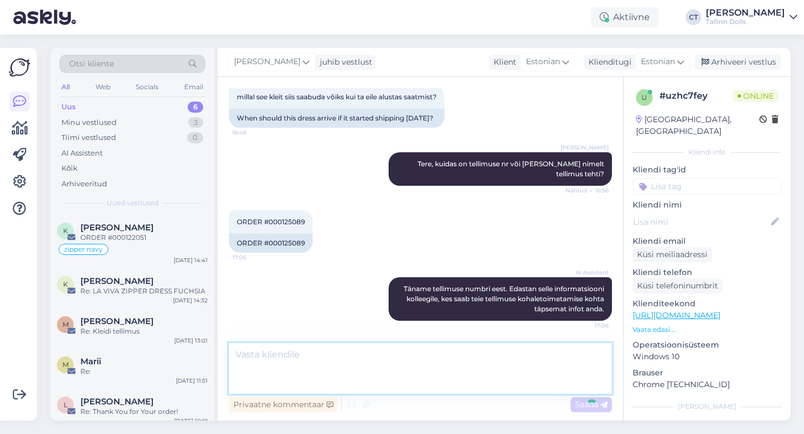
scroll to position [348, 0]
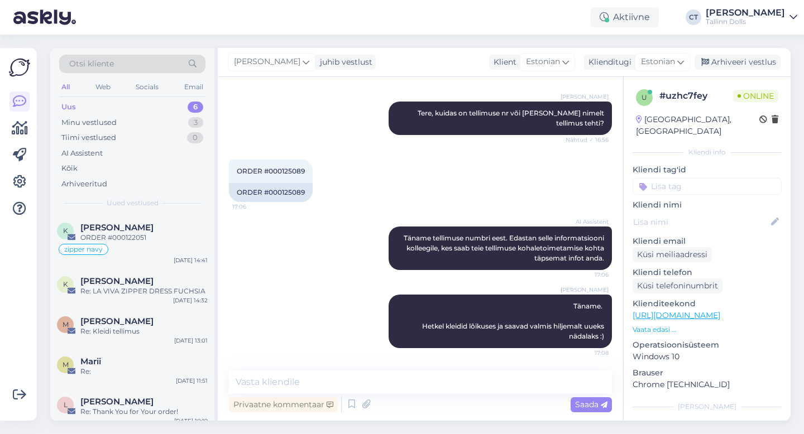
click at [757, 52] on div "[PERSON_NAME] juhib vestlust Klient [DEMOGRAPHIC_DATA] Klienditugi [DEMOGRAPHIC…" at bounding box center [504, 62] width 573 height 29
click at [757, 61] on div "Arhiveeri vestlus" at bounding box center [737, 62] width 86 height 15
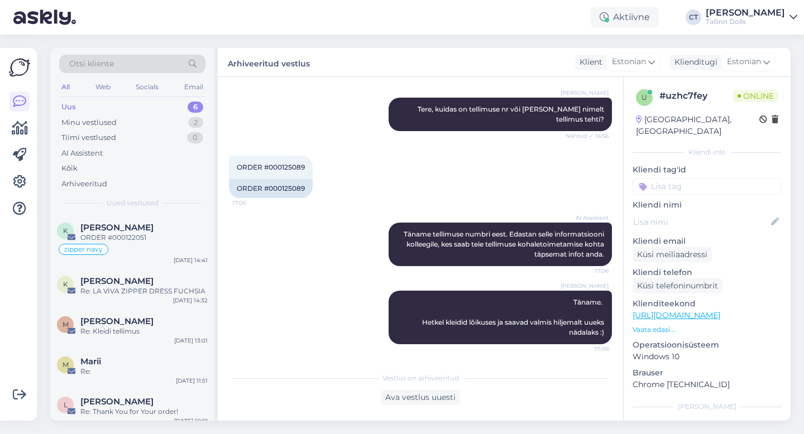
click at [108, 107] on div "Uus 6" at bounding box center [132, 107] width 146 height 16
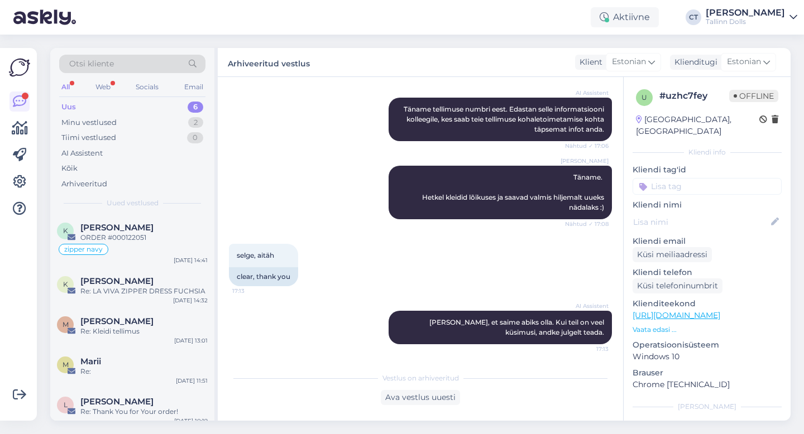
click at [145, 61] on div "Otsi kliente" at bounding box center [132, 64] width 146 height 18
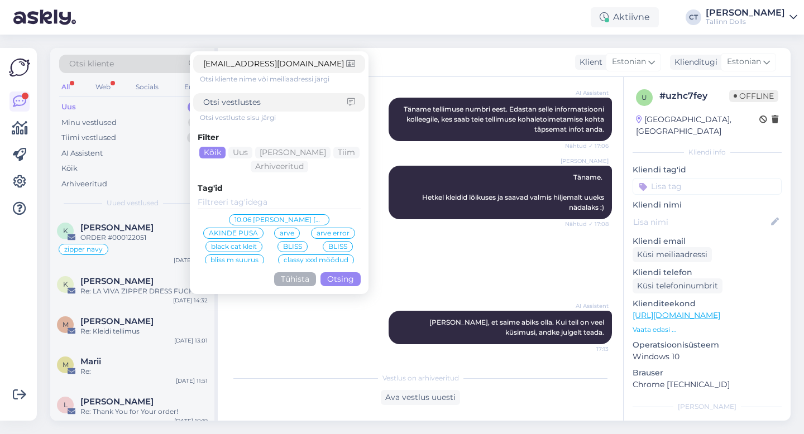
click button "Otsing" at bounding box center [340, 279] width 40 height 14
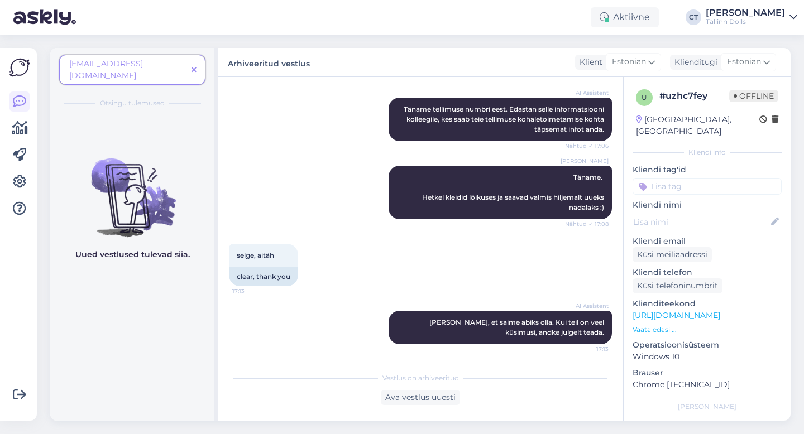
click at [193, 66] on icon at bounding box center [193, 70] width 5 height 8
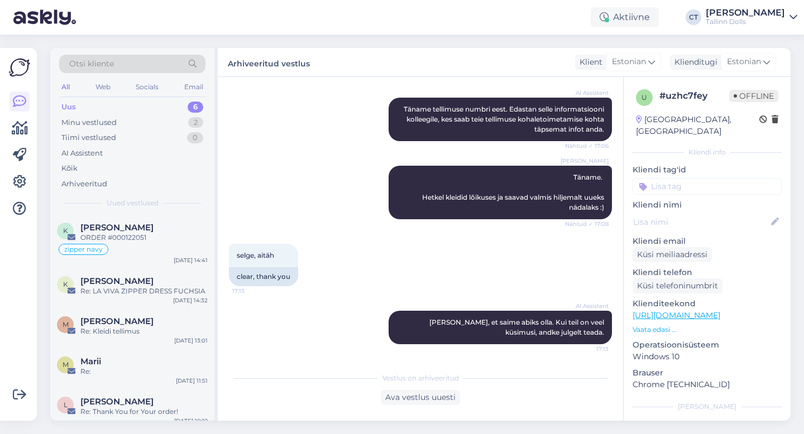
click at [164, 68] on div "Otsi kliente" at bounding box center [132, 64] width 146 height 18
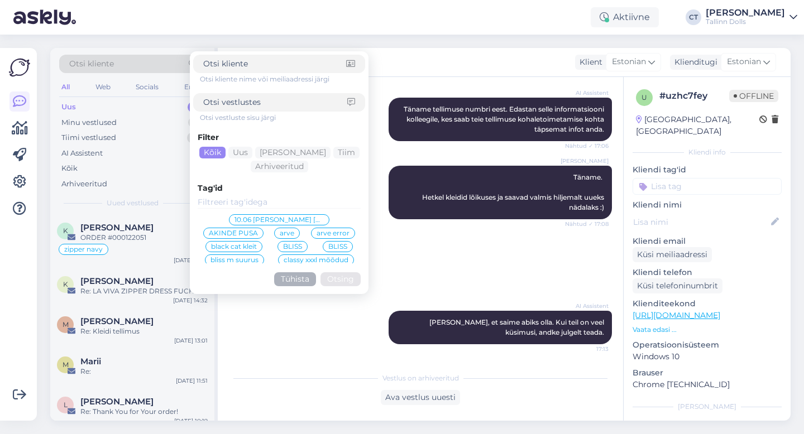
click at [204, 69] on input at bounding box center [274, 64] width 143 height 12
type input "[EMAIL_ADDRESS][DOMAIN_NAME]"
click at [309, 71] on div "[EMAIL_ADDRESS][DOMAIN_NAME]" at bounding box center [279, 64] width 172 height 18
click at [309, 65] on input "[EMAIL_ADDRESS][DOMAIN_NAME]" at bounding box center [274, 64] width 143 height 12
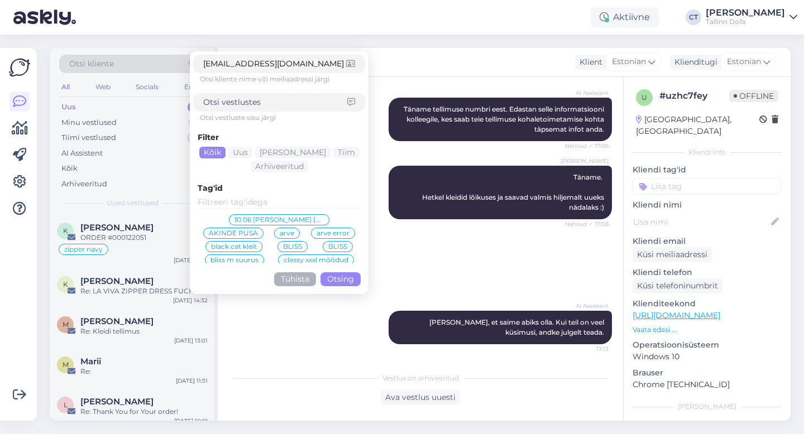
click at [309, 65] on input "[EMAIL_ADDRESS][DOMAIN_NAME]" at bounding box center [274, 64] width 143 height 12
click at [414, 234] on div "selge, aitäh 17:13 clear, thank you" at bounding box center [420, 265] width 383 height 67
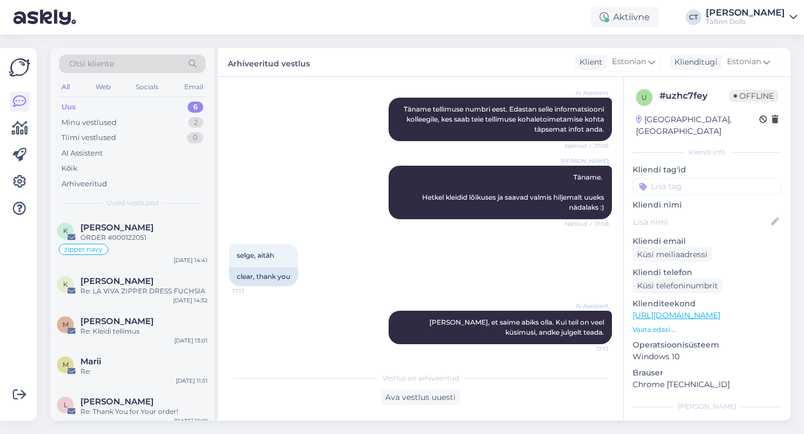
click at [84, 107] on div "Uus 6" at bounding box center [132, 107] width 146 height 16
click at [432, 393] on div "Ava vestlus uuesti" at bounding box center [420, 397] width 79 height 15
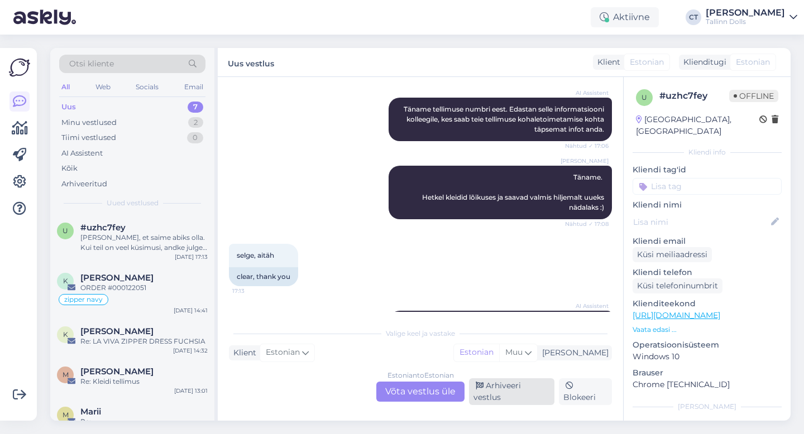
click at [504, 394] on div "Arhiveeri vestlus" at bounding box center [511, 392] width 85 height 27
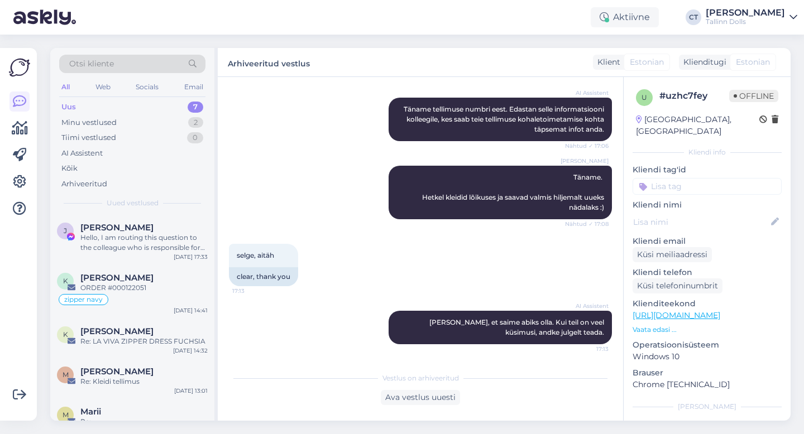
click at [114, 107] on div "Uus 7" at bounding box center [132, 107] width 146 height 16
click at [133, 233] on div "Hello, I am routing this question to the colleague who is responsible for this …" at bounding box center [143, 243] width 127 height 20
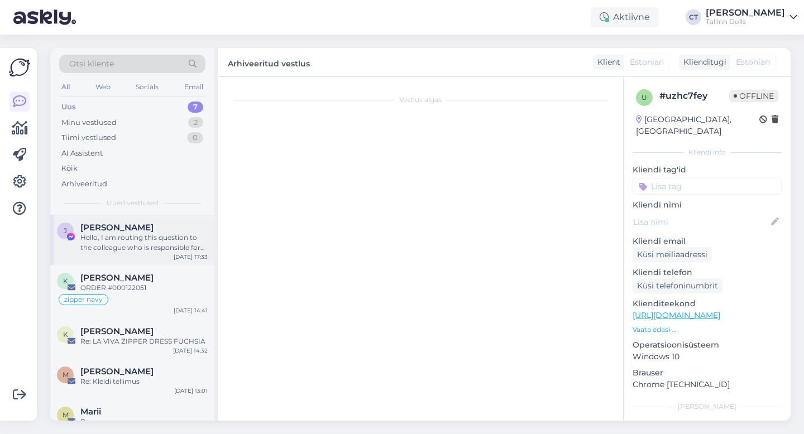
scroll to position [1, 0]
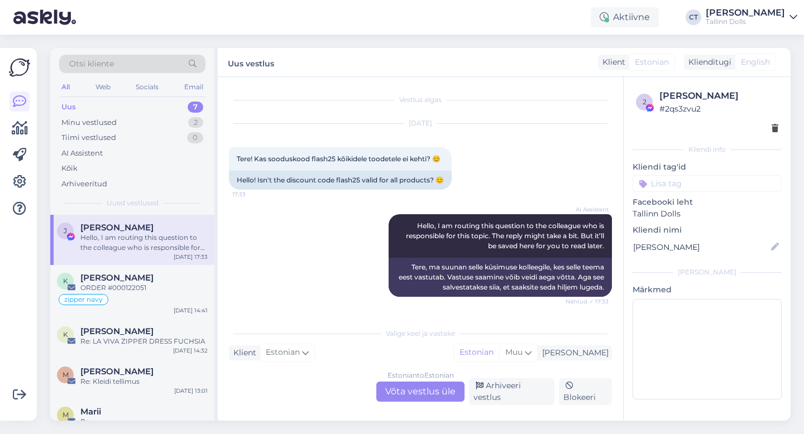
click at [434, 395] on div "Estonian to Estonian Võta vestlus üle" at bounding box center [420, 392] width 88 height 20
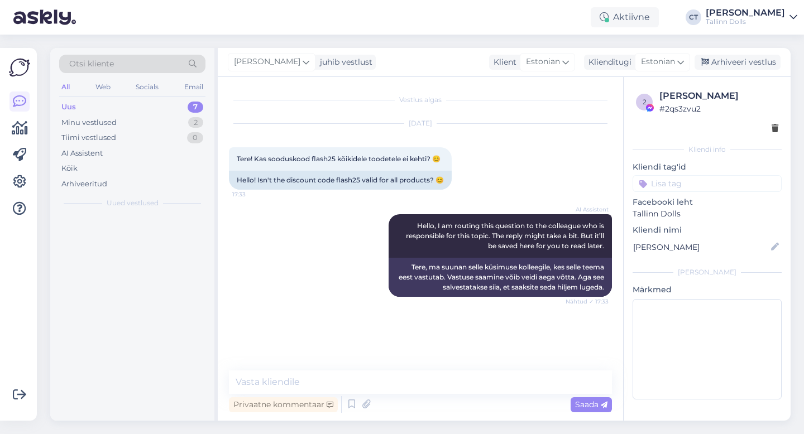
scroll to position [0, 0]
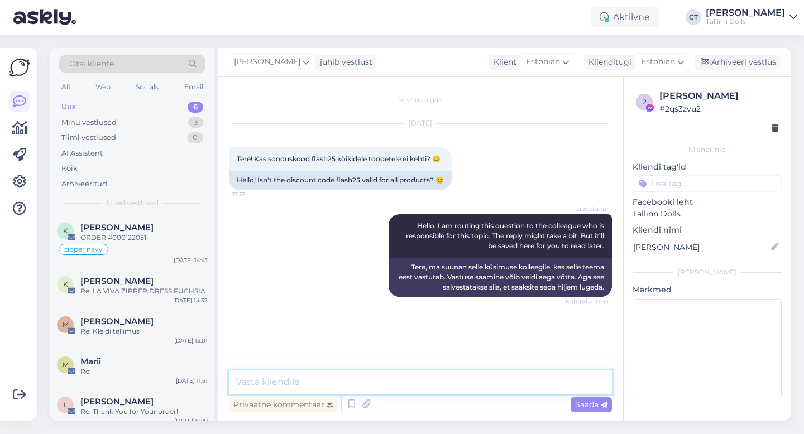
click at [437, 387] on textarea at bounding box center [420, 382] width 383 height 23
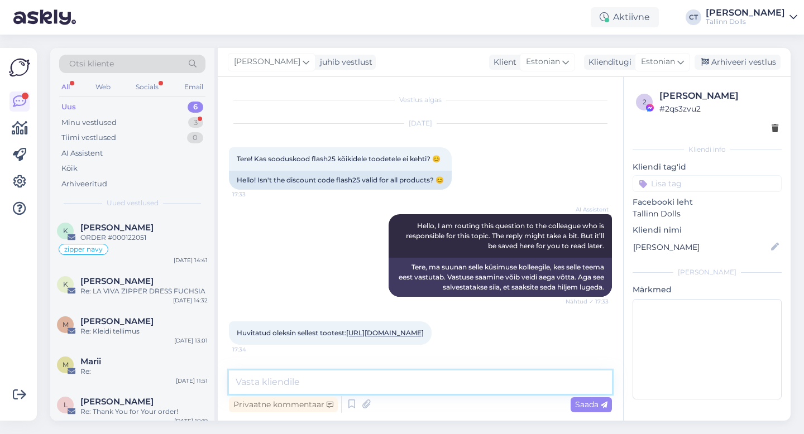
scroll to position [85, 0]
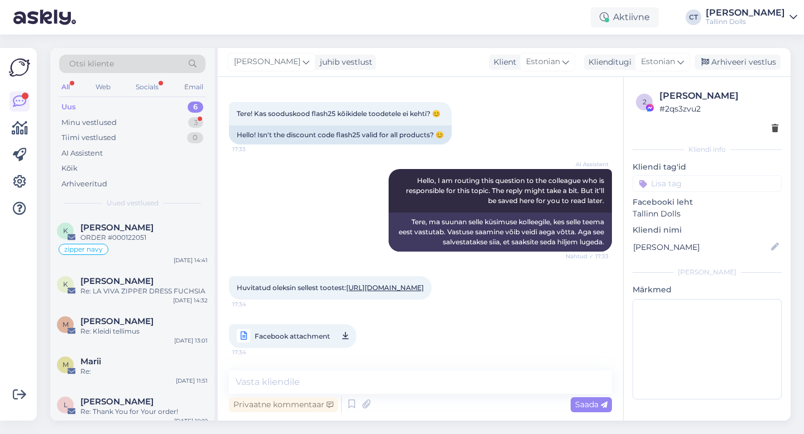
click at [135, 104] on div "Uus 6" at bounding box center [132, 107] width 146 height 16
click at [315, 386] on textarea at bounding box center [420, 382] width 383 height 23
